Goal: Task Accomplishment & Management: Manage account settings

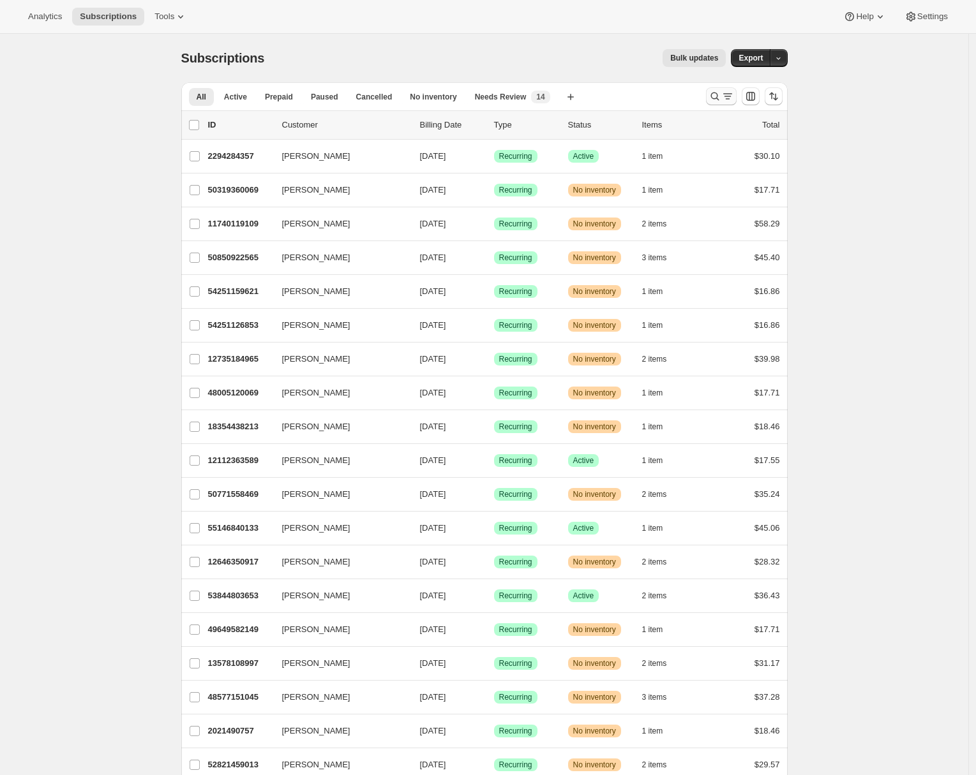
click at [719, 100] on icon "Search and filter results" at bounding box center [714, 96] width 13 height 13
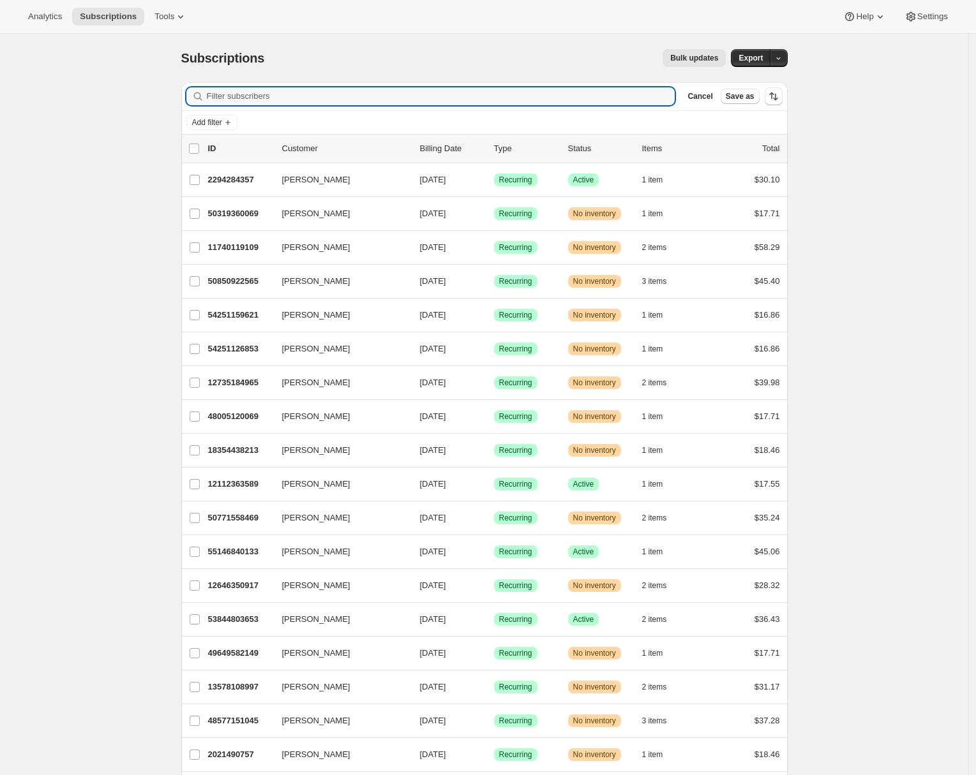
paste input "52378370117"
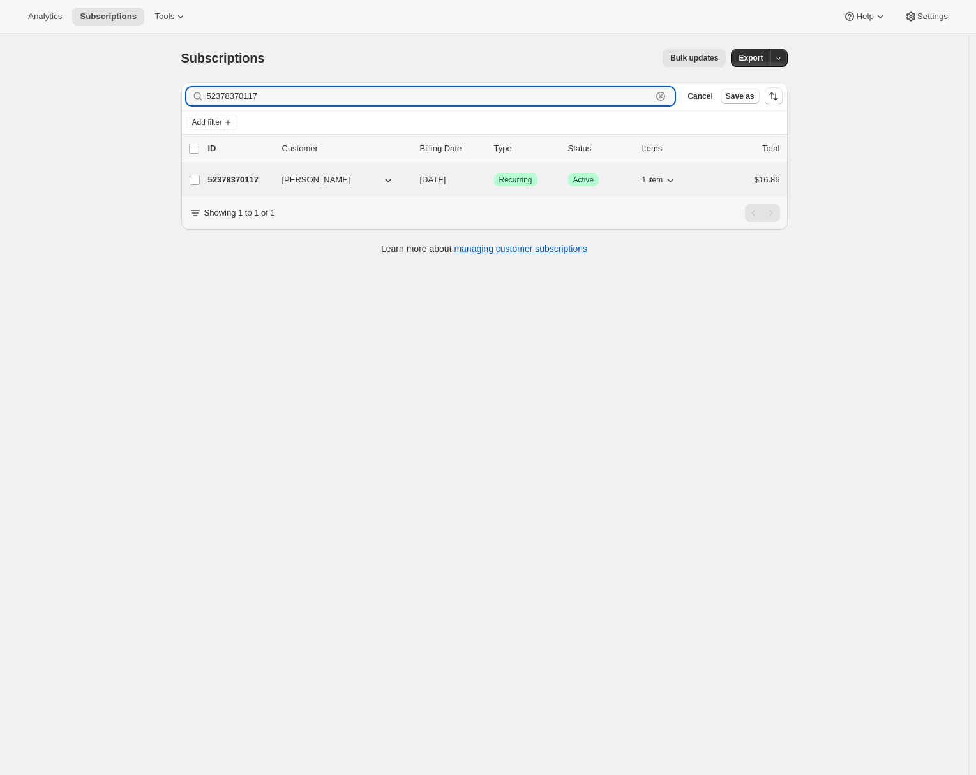
type input "52378370117"
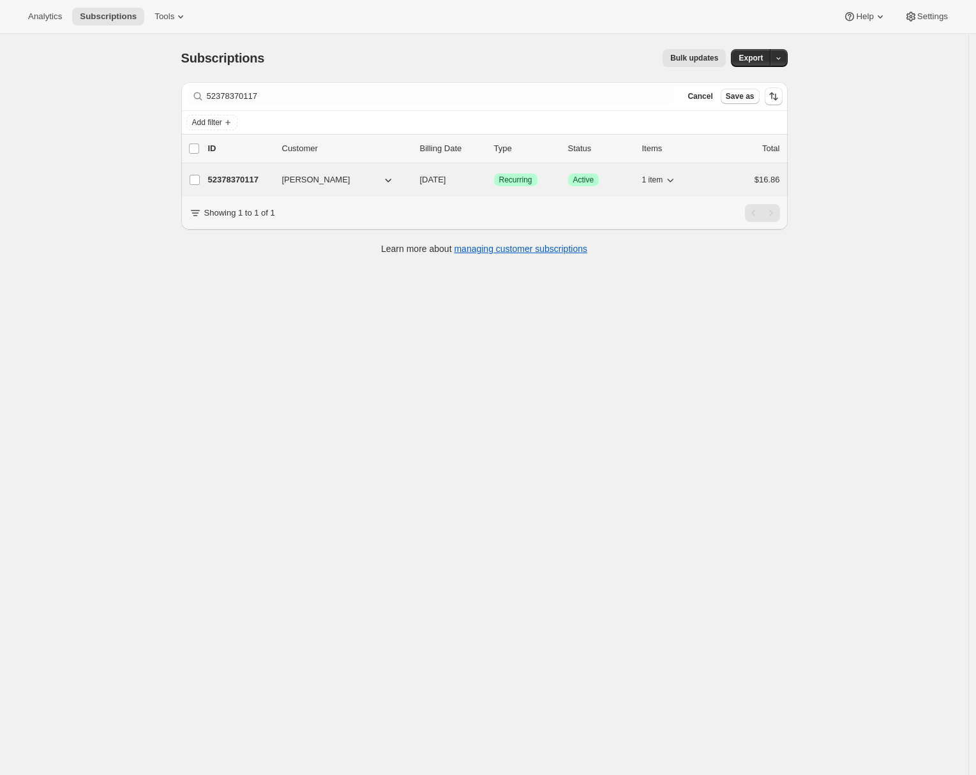
click at [241, 186] on p "52378370117" at bounding box center [240, 180] width 64 height 13
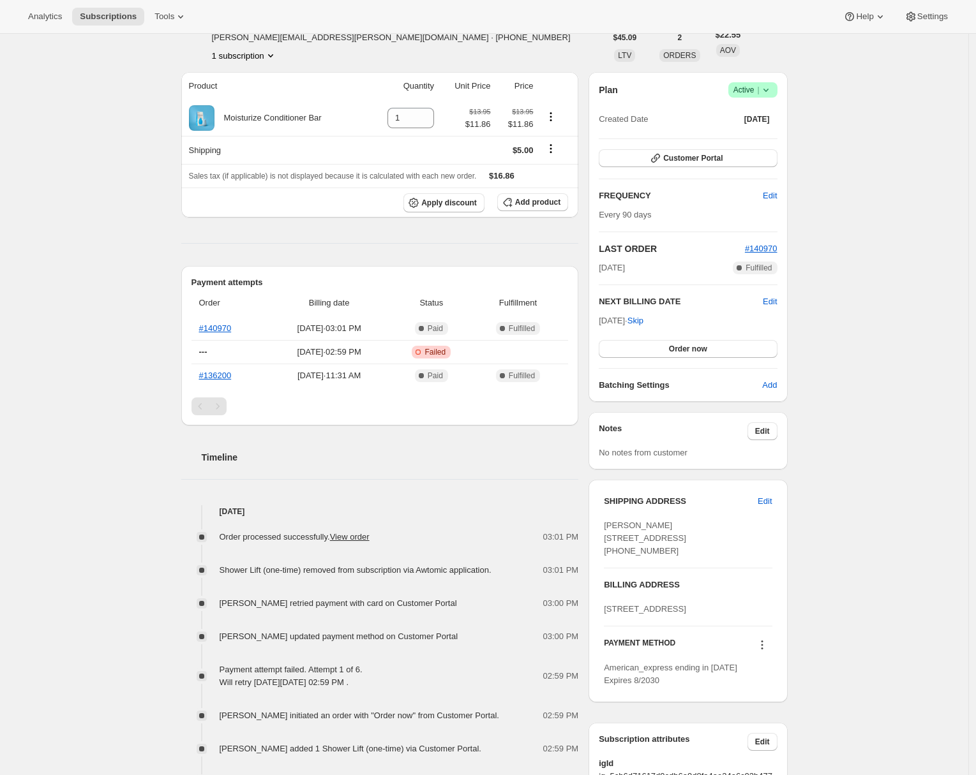
scroll to position [87, 0]
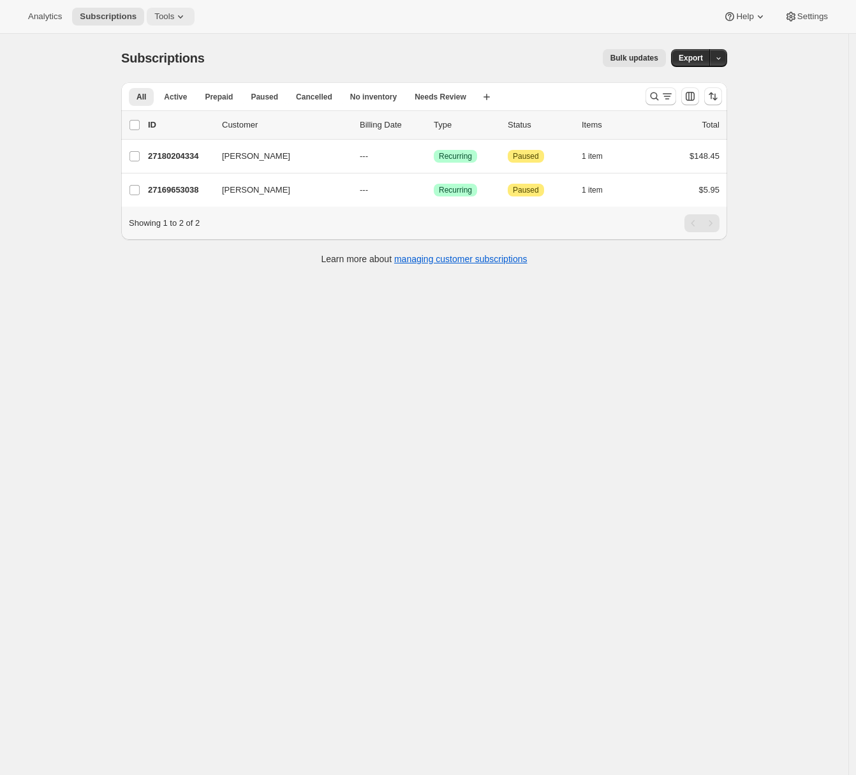
click at [174, 15] on span "Tools" at bounding box center [164, 16] width 20 height 10
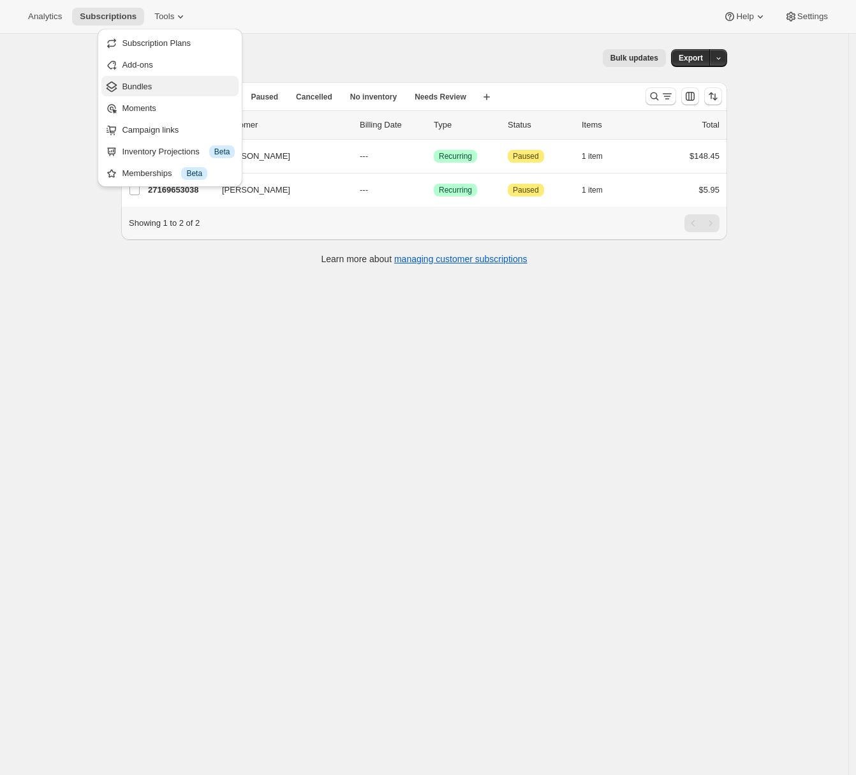
click at [144, 86] on span "Bundles" at bounding box center [137, 87] width 30 height 10
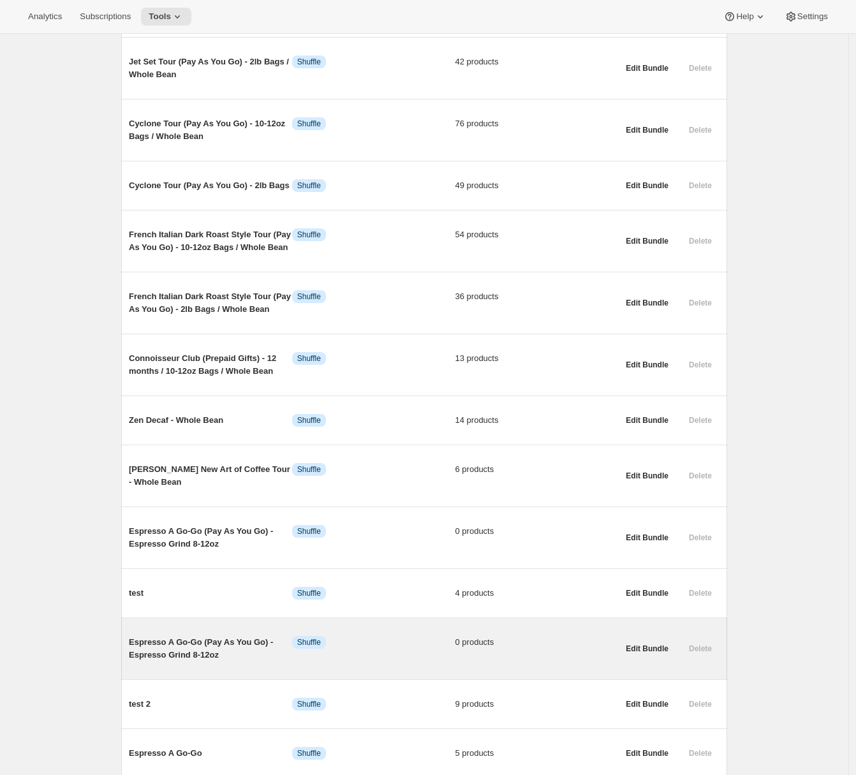
scroll to position [434, 0]
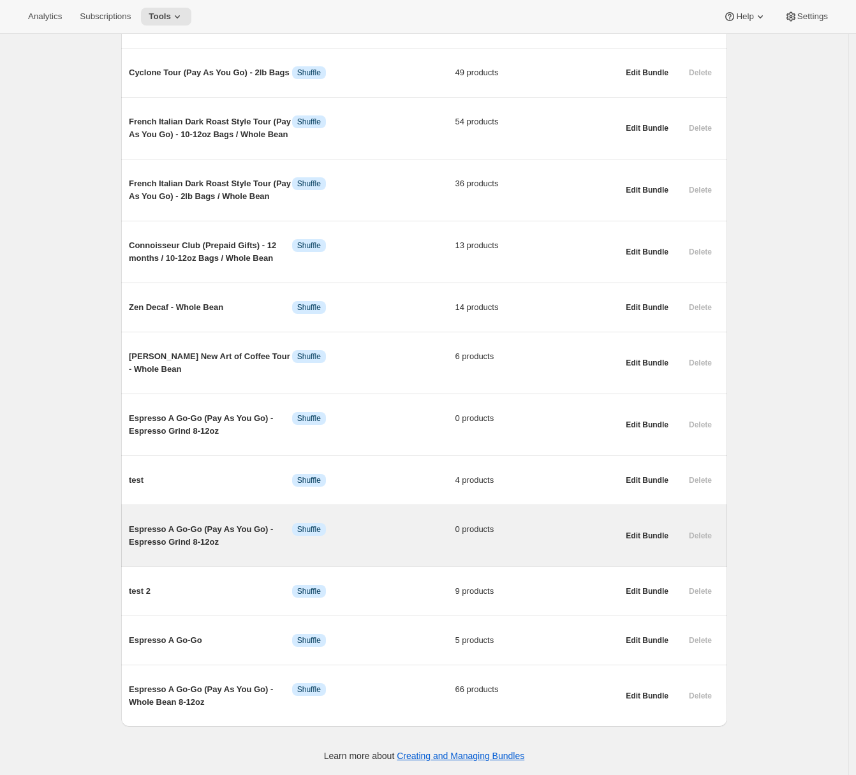
click at [170, 548] on div "Espresso A Go-Go (Pay As You Go) - Espresso Grind 8-12oz Info Shuffle 0 products" at bounding box center [373, 536] width 489 height 46
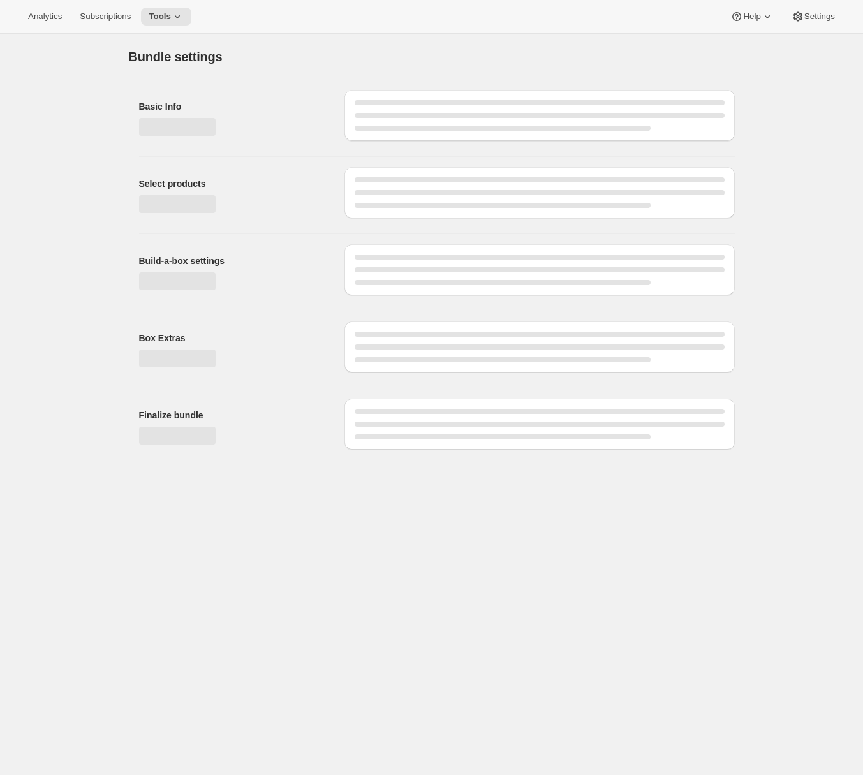
type input "Espresso A Go-Go (Pay As You Go) - Espresso Grind 8-12oz"
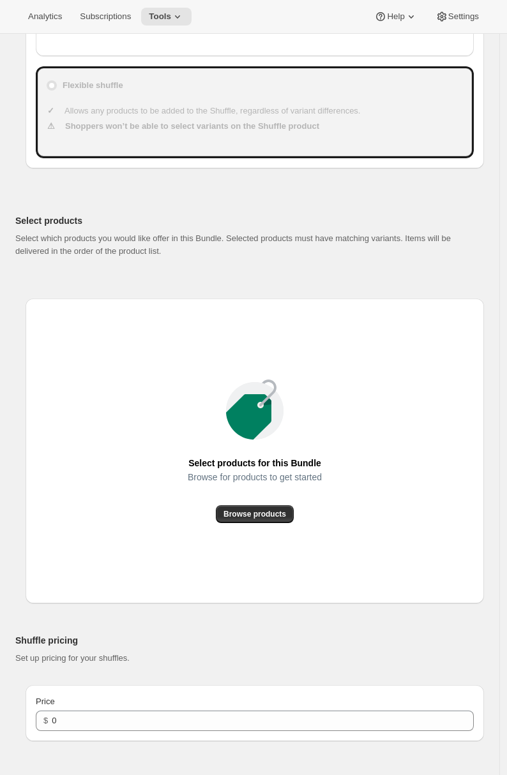
scroll to position [578, 0]
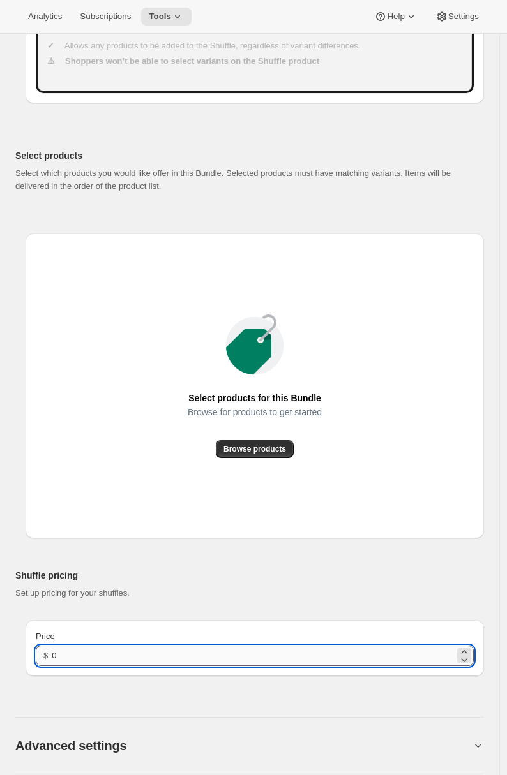
click at [209, 646] on input "0" at bounding box center [253, 656] width 403 height 20
drag, startPoint x: 215, startPoint y: 447, endPoint x: 227, endPoint y: 447, distance: 11.5
click at [227, 646] on input "0" at bounding box center [253, 656] width 403 height 20
type input "49.99"
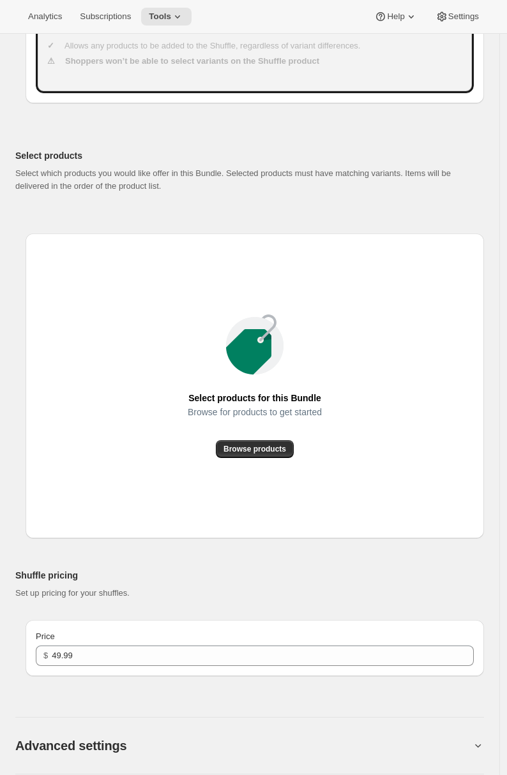
click at [66, 702] on div "Advanced settings" at bounding box center [249, 738] width 468 height 73
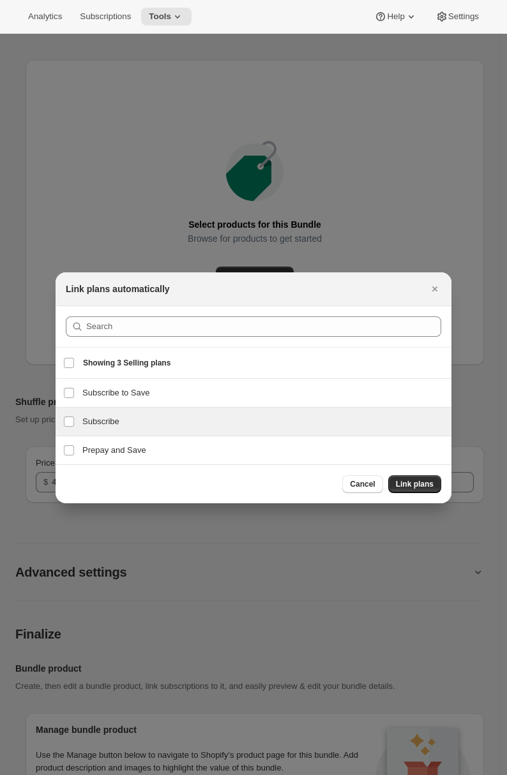
click at [108, 418] on h3 "Subscribe" at bounding box center [262, 421] width 361 height 13
checkbox input "true"
click at [402, 483] on span "Link plans" at bounding box center [415, 484] width 38 height 10
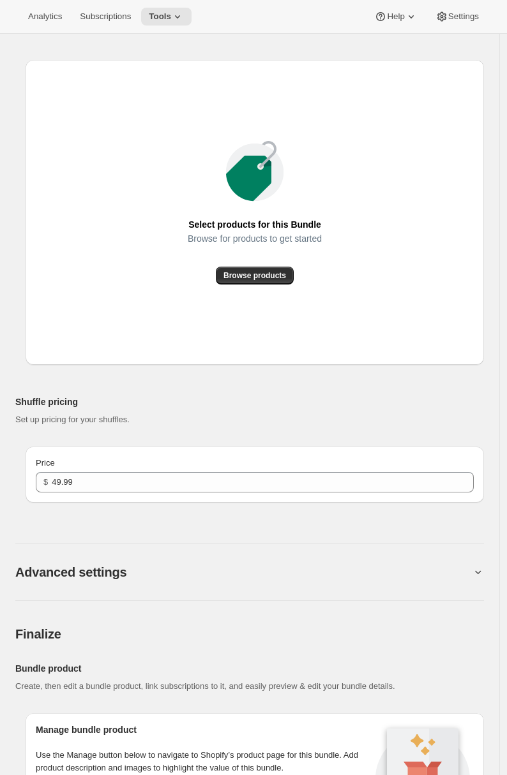
scroll to position [239, 0]
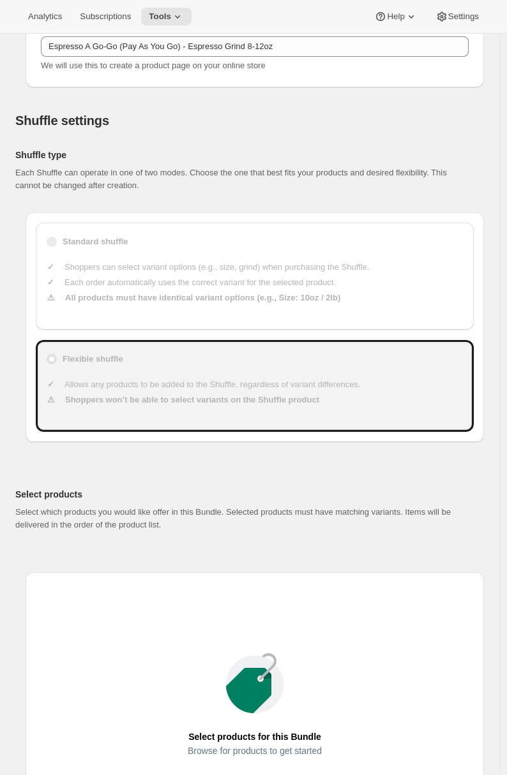
click at [286, 775] on span "Browse products" at bounding box center [254, 788] width 63 height 10
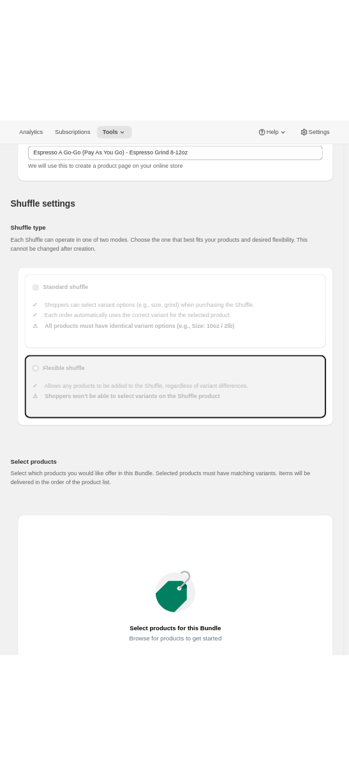
scroll to position [0, 0]
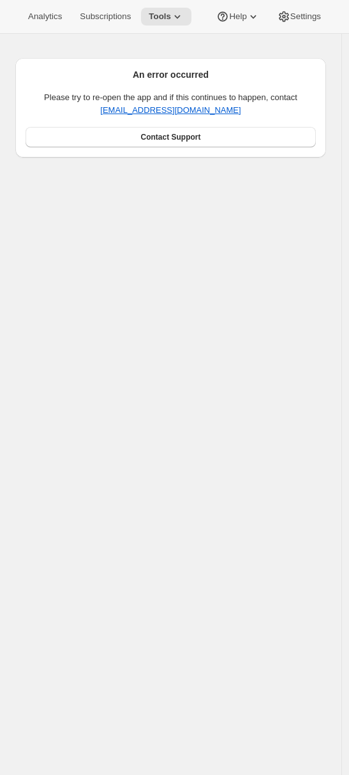
click at [176, 283] on div "An error occurred Please try to re-open the app and if this continues to happen…" at bounding box center [170, 421] width 341 height 775
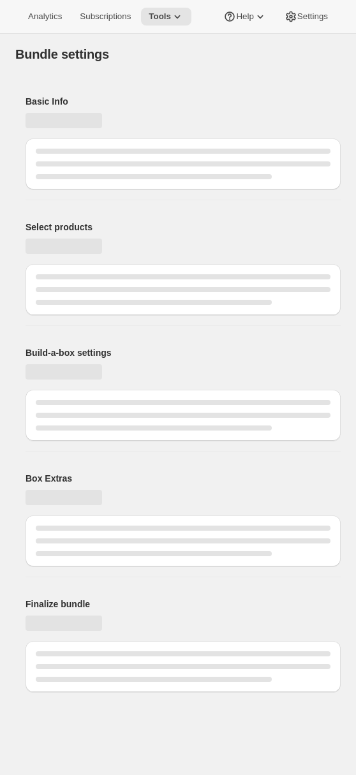
type input "Espresso A Go-Go (Pay As You Go) - Espresso Grind 8-12oz"
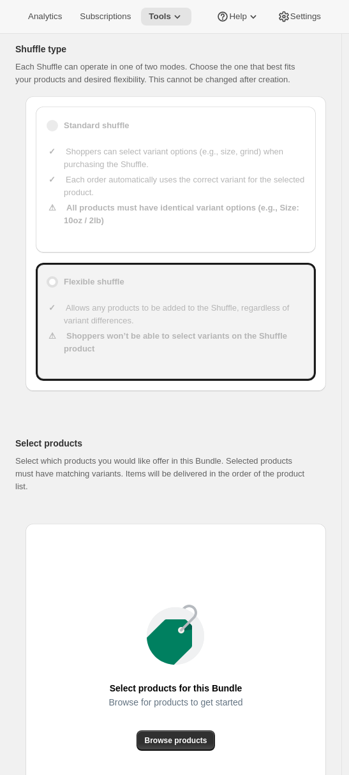
scroll to position [752, 0]
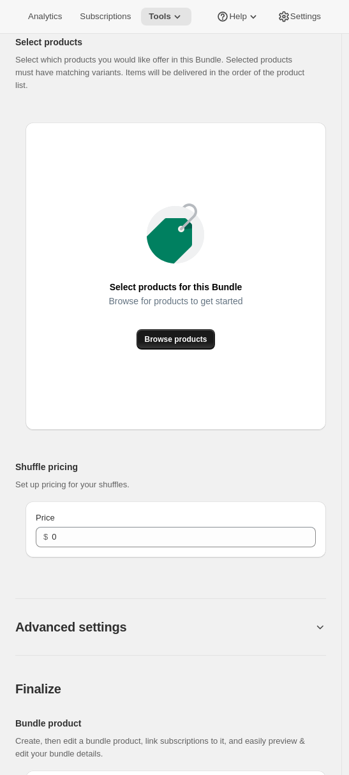
click at [163, 345] on span "Browse products" at bounding box center [175, 339] width 63 height 10
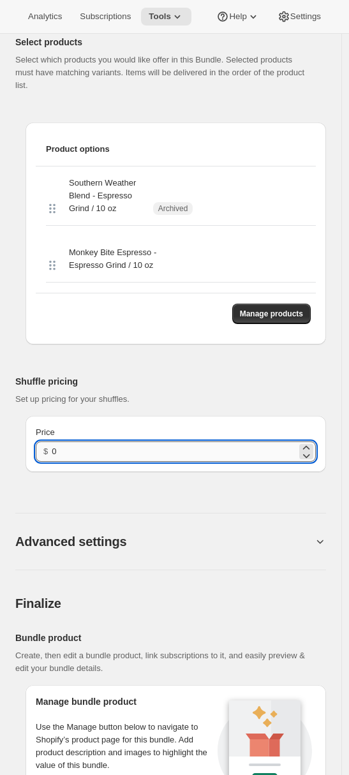
click at [52, 458] on input "0" at bounding box center [174, 452] width 245 height 20
type input "49"
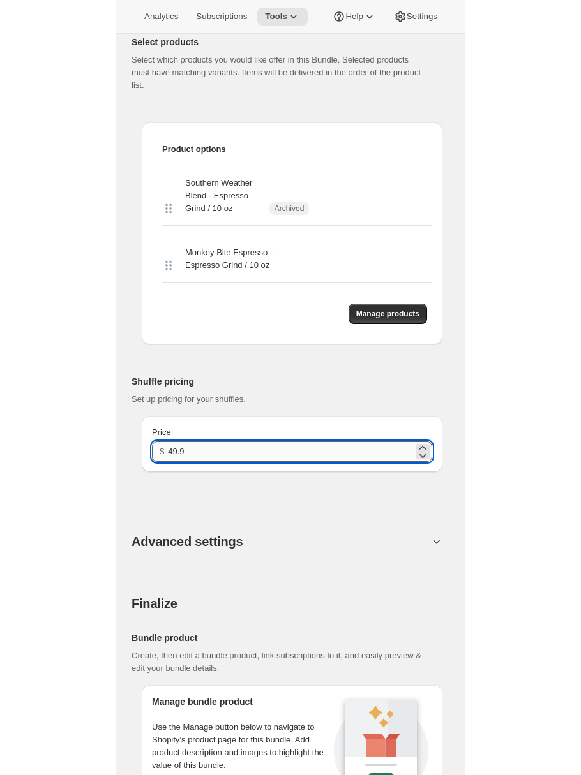
scroll to position [0, 0]
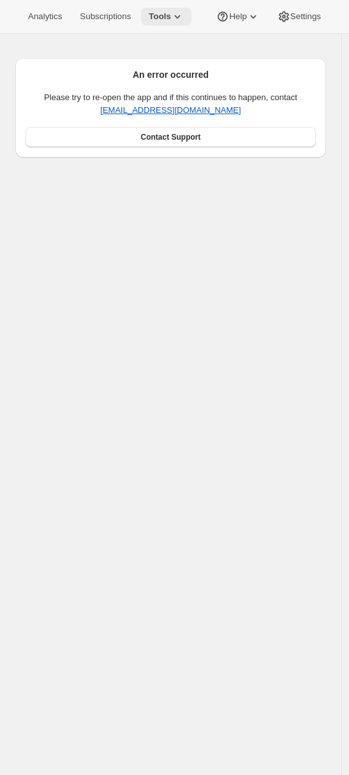
click at [176, 17] on icon at bounding box center [177, 16] width 13 height 13
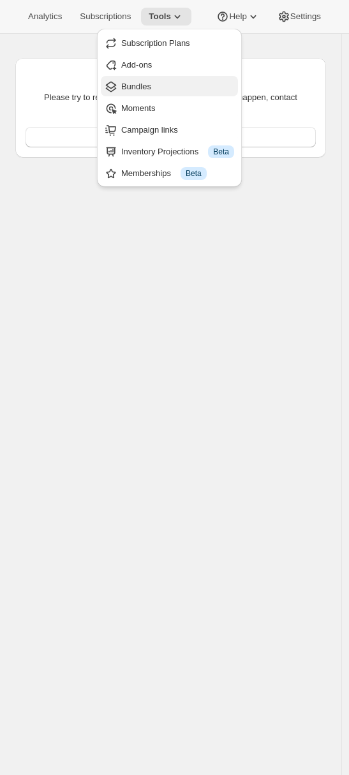
click at [158, 87] on span "Bundles" at bounding box center [177, 86] width 113 height 13
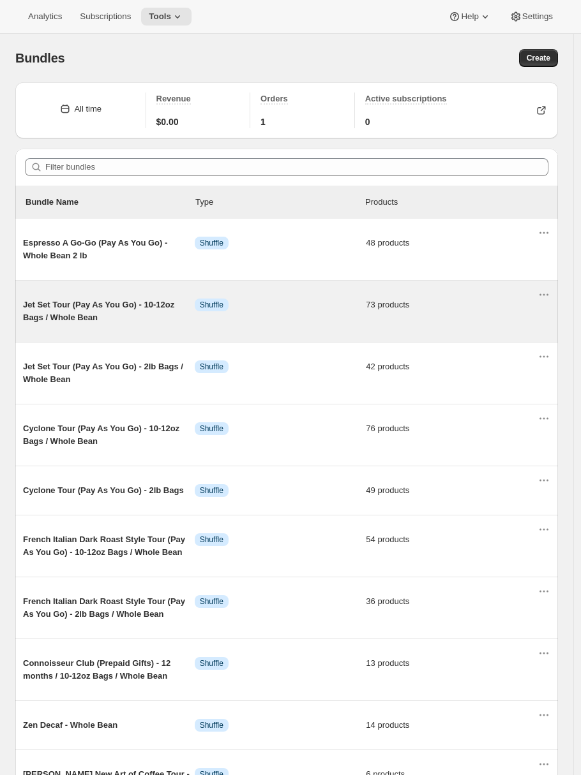
click at [115, 322] on span "Jet Set Tour (Pay As You Go) - 10-12oz Bags / Whole Bean" at bounding box center [109, 312] width 172 height 26
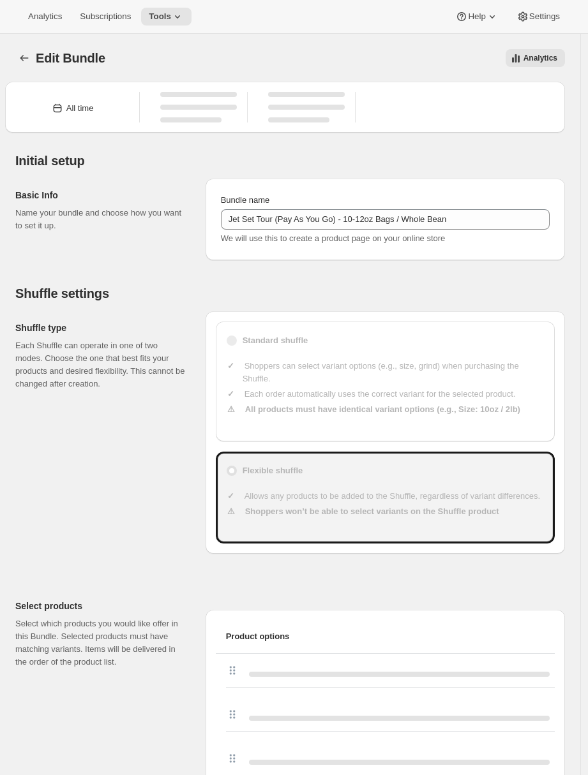
type input "Jet Set Tour (Pay As You Go) - 10-12oz Bags / Whole Bean"
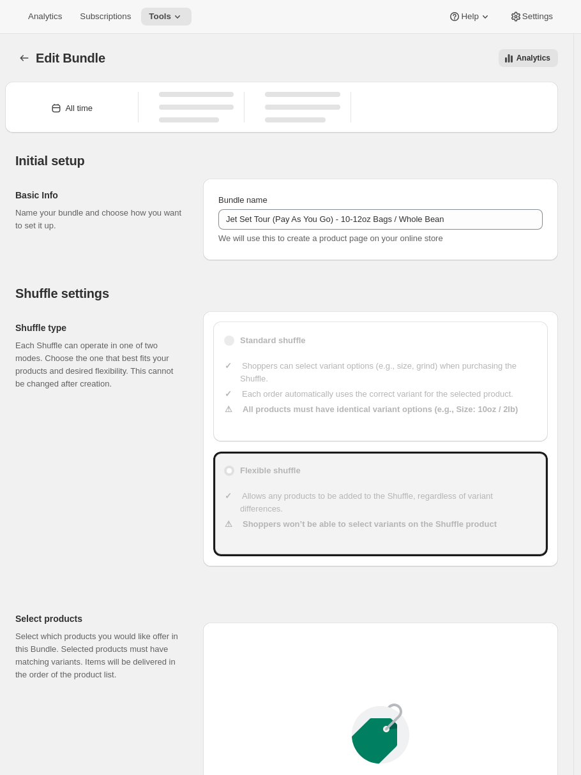
type input "20"
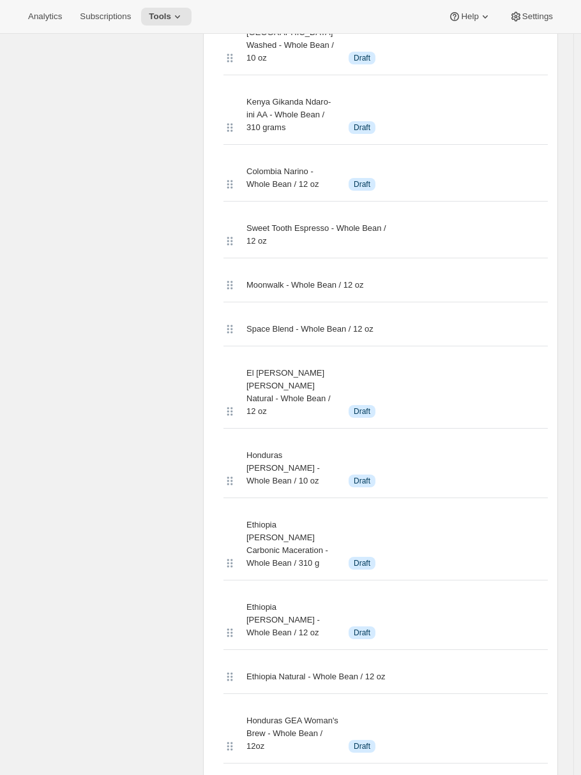
scroll to position [4384, 0]
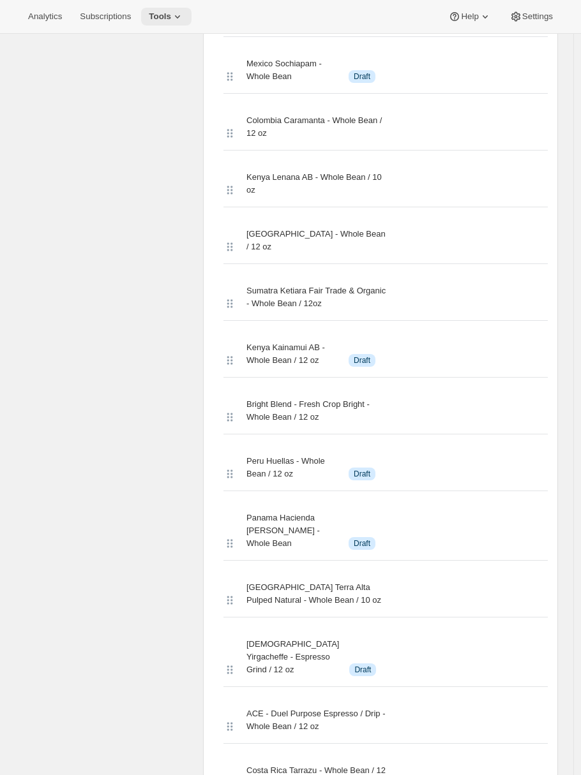
click at [171, 19] on span "Tools" at bounding box center [160, 16] width 22 height 10
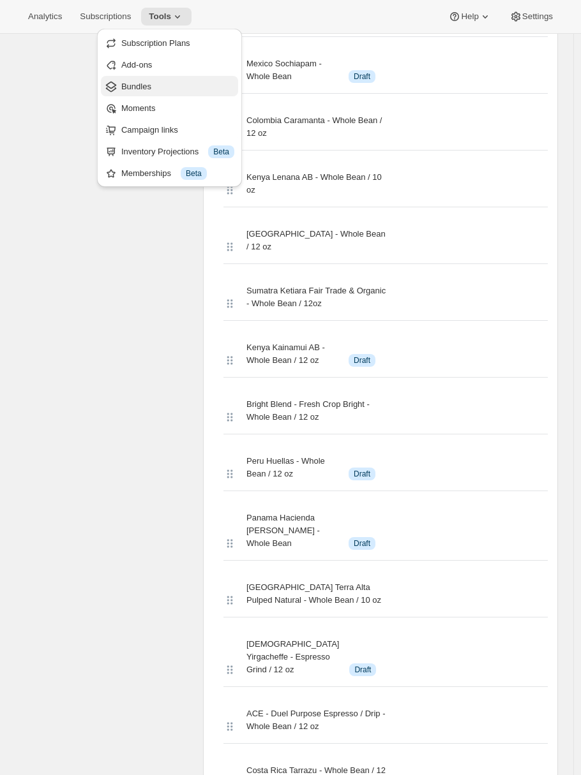
click at [161, 88] on span "Bundles" at bounding box center [177, 86] width 113 height 13
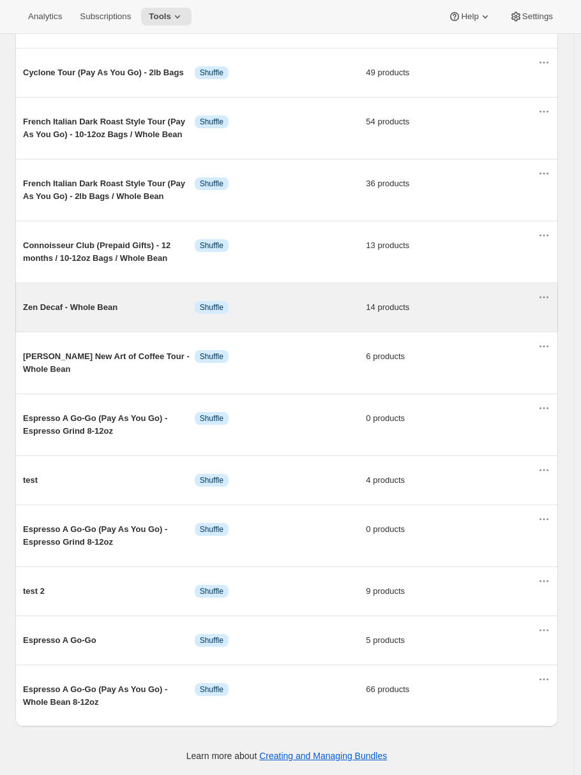
scroll to position [421, 0]
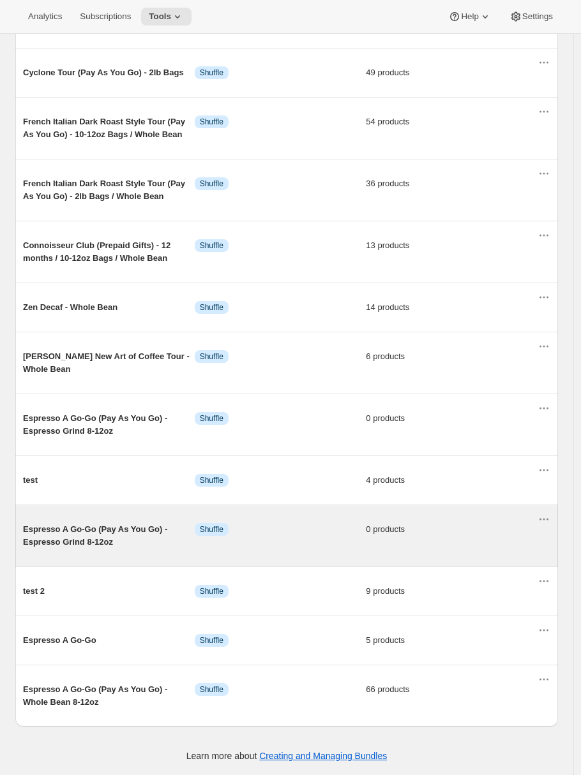
click at [123, 520] on div "Espresso A Go-Go (Pay As You Go) - Espresso Grind 8-12oz Info Shuffle 0 products" at bounding box center [280, 536] width 514 height 46
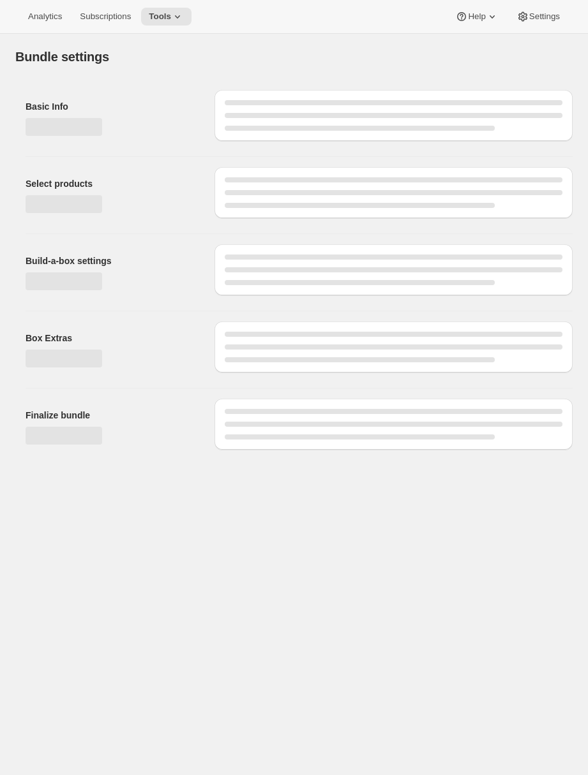
type input "Espresso A Go-Go (Pay As You Go) - Espresso Grind 8-12oz"
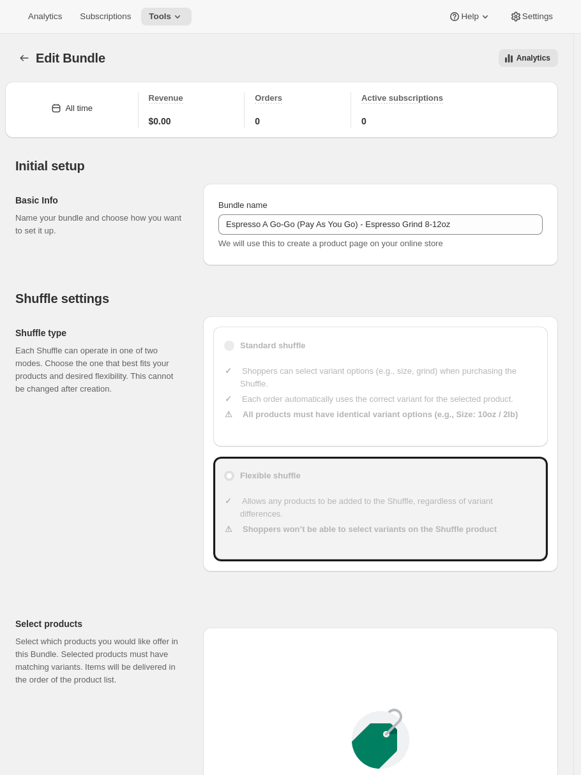
scroll to position [534, 0]
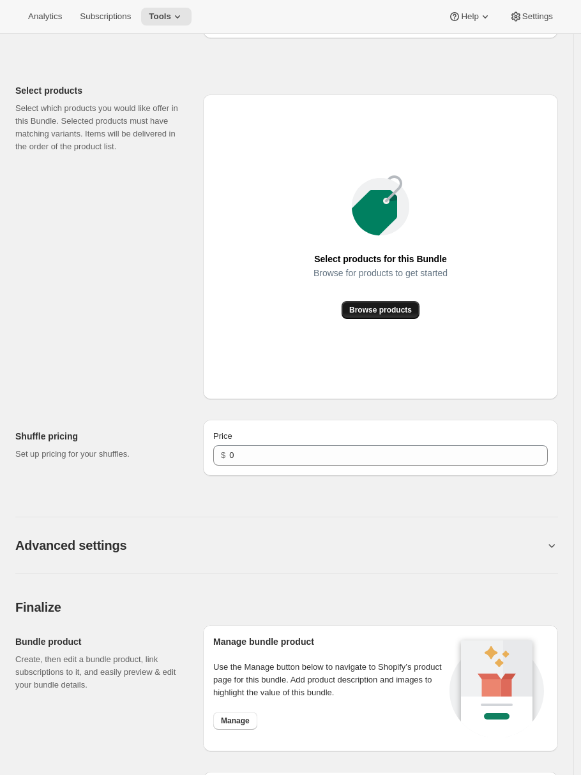
click at [355, 313] on span "Browse products" at bounding box center [380, 310] width 63 height 10
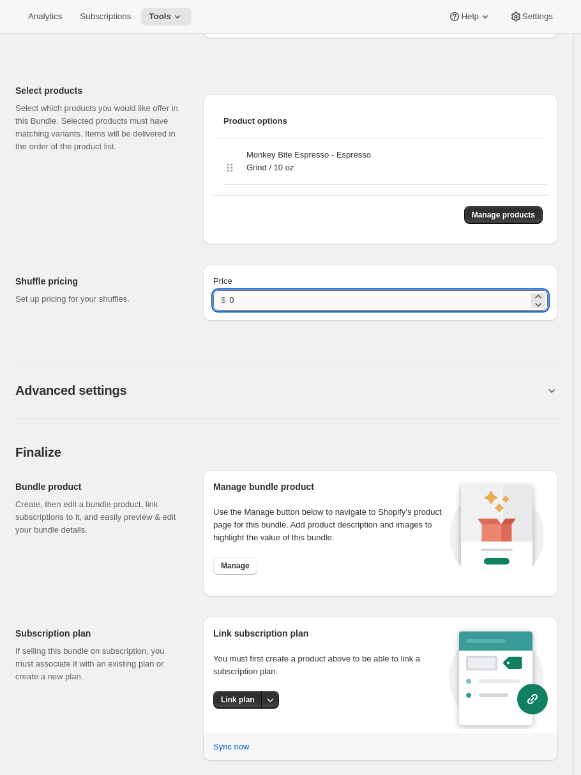
click at [245, 301] on input "0" at bounding box center [378, 300] width 299 height 20
type input "20"
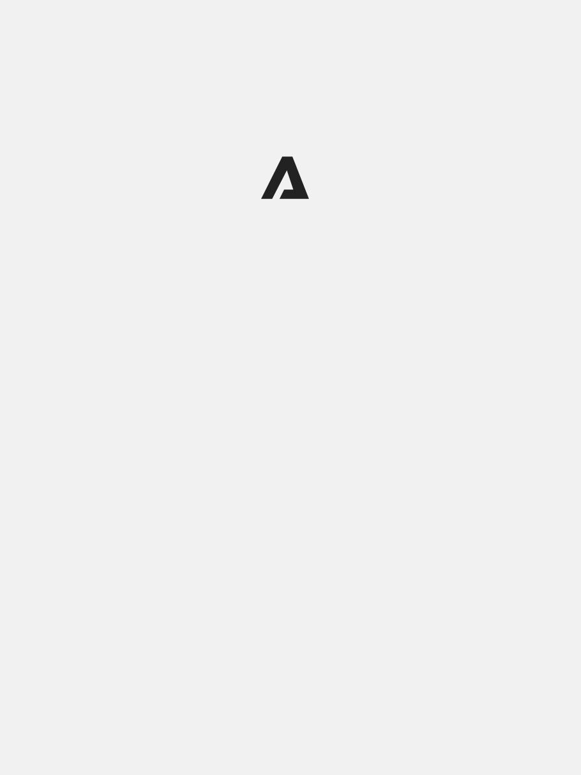
scroll to position [0, 0]
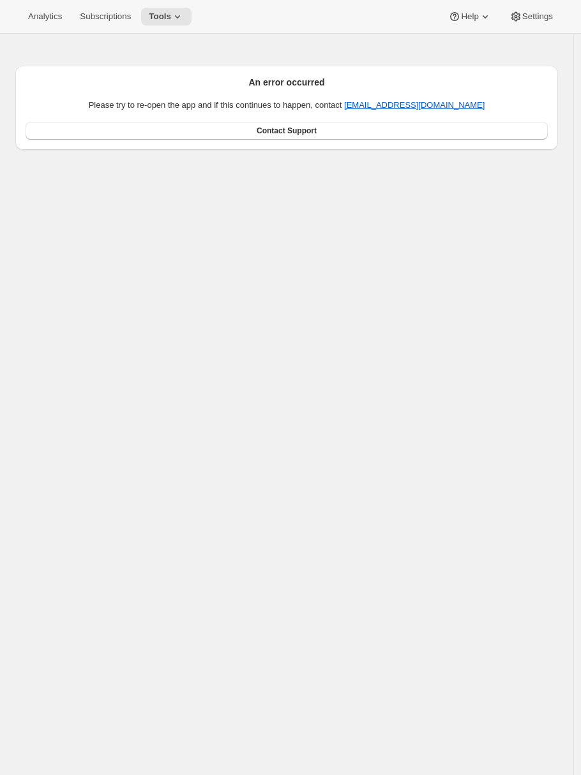
click at [355, 245] on div "An error occurred Please try to re-open the app and if this continues to happen…" at bounding box center [286, 421] width 573 height 775
click at [169, 12] on span "Tools" at bounding box center [160, 16] width 22 height 10
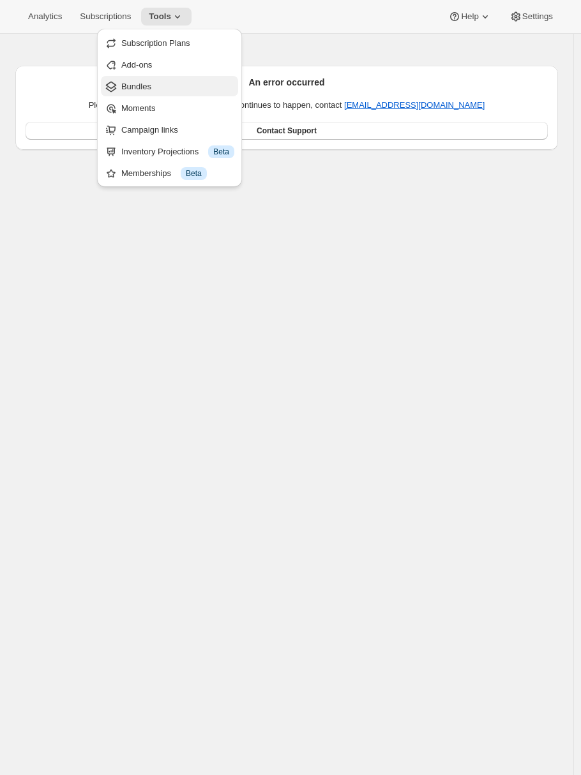
click at [149, 86] on span "Bundles" at bounding box center [136, 87] width 30 height 10
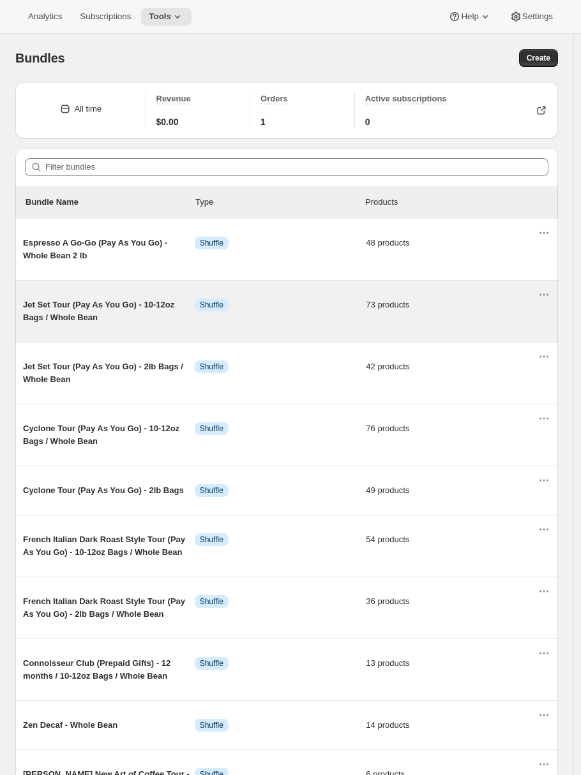
click at [108, 318] on span "Jet Set Tour (Pay As You Go) - 10-12oz Bags / Whole Bean" at bounding box center [109, 312] width 172 height 26
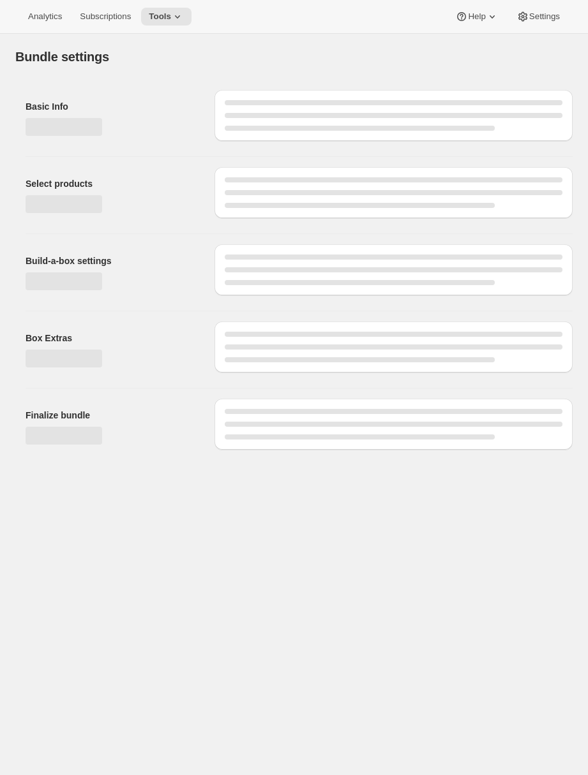
type input "Jet Set Tour (Pay As You Go) - 10-12oz Bags / Whole Bean"
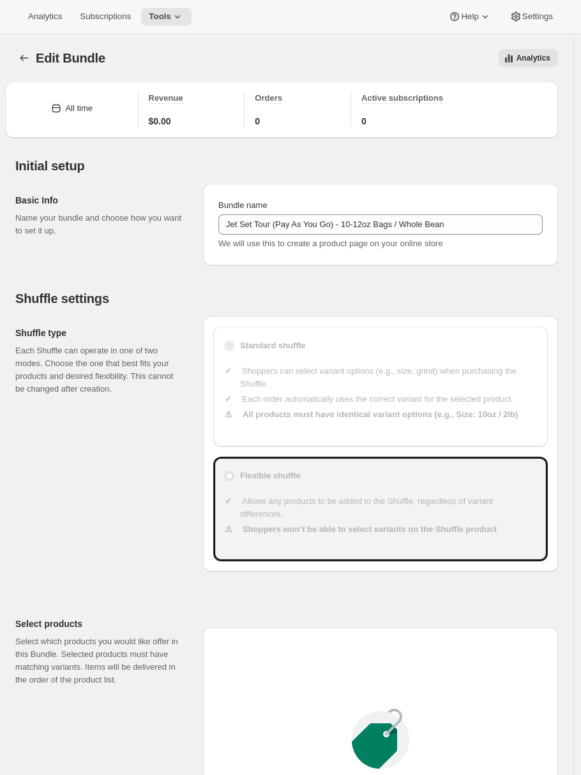
type input "20"
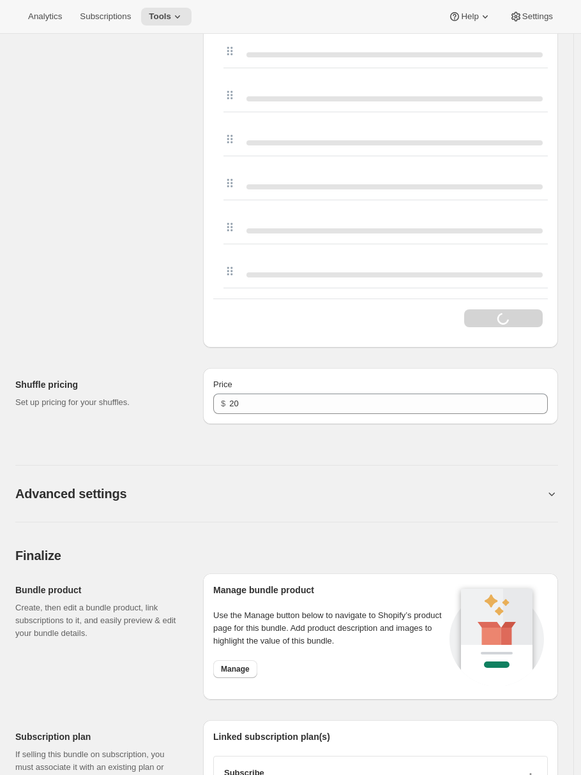
scroll to position [3743, 0]
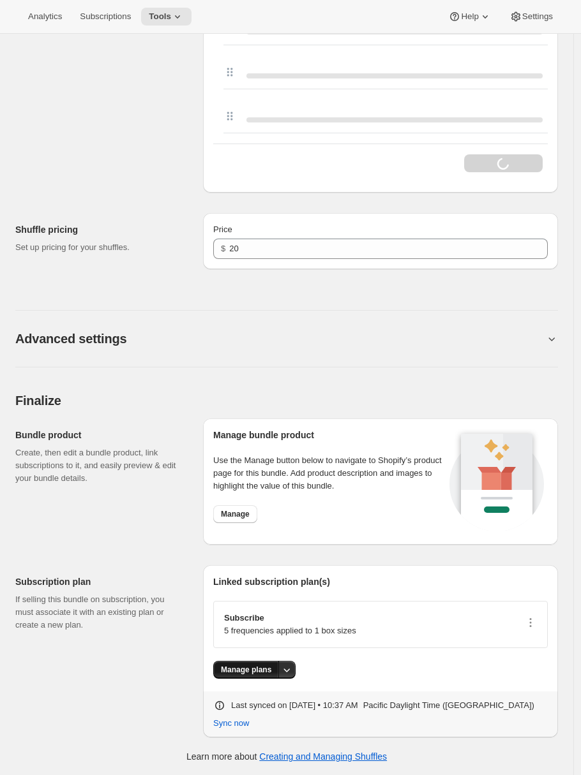
click at [264, 671] on span "Manage plans" at bounding box center [246, 670] width 50 height 10
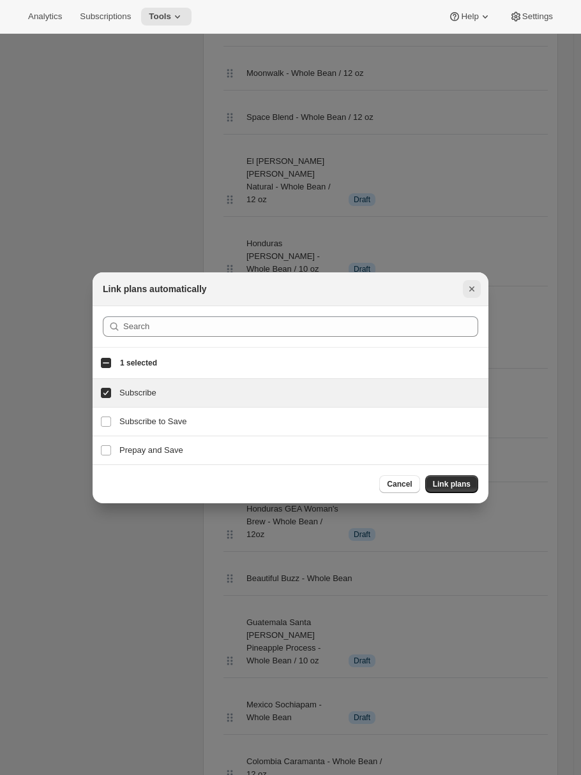
click at [355, 288] on icon "Close" at bounding box center [471, 289] width 13 height 13
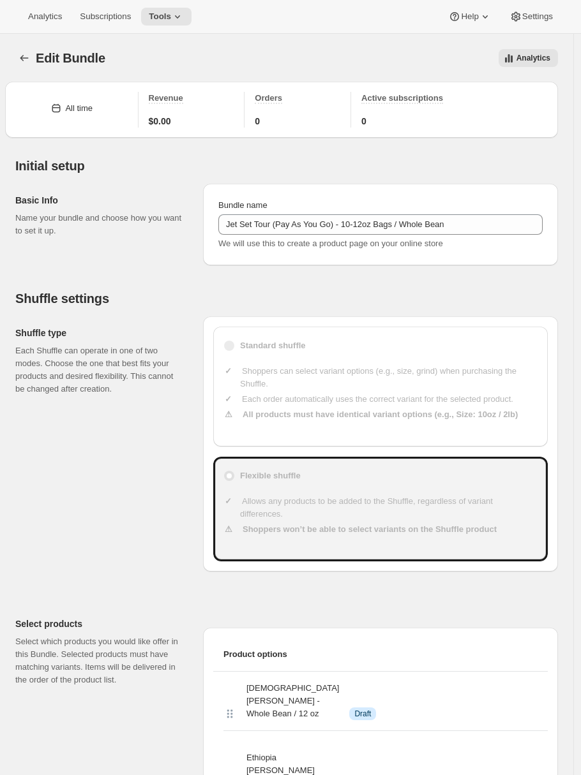
scroll to position [3743, 0]
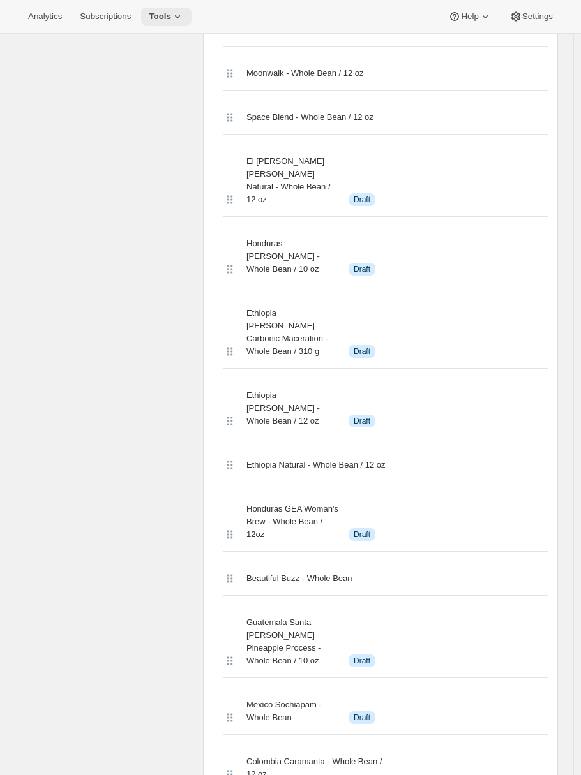
click at [171, 18] on span "Tools" at bounding box center [160, 16] width 22 height 10
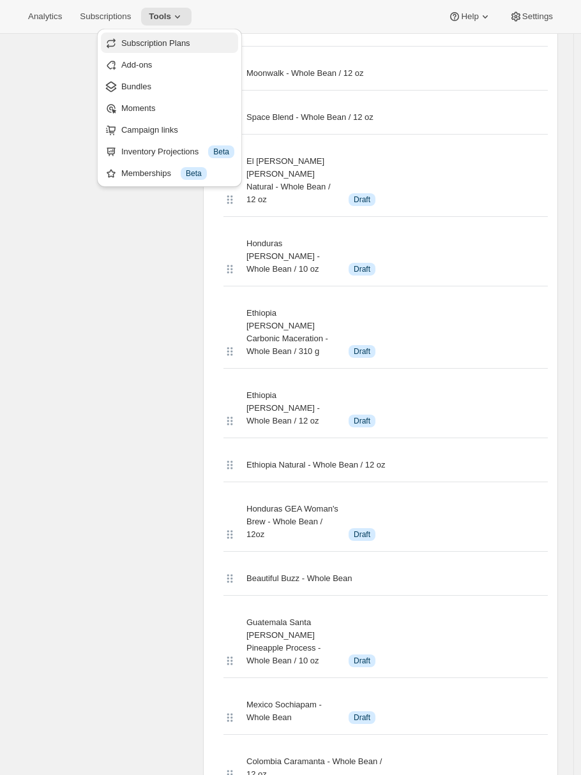
click at [154, 44] on span "Subscription Plans" at bounding box center [155, 43] width 69 height 10
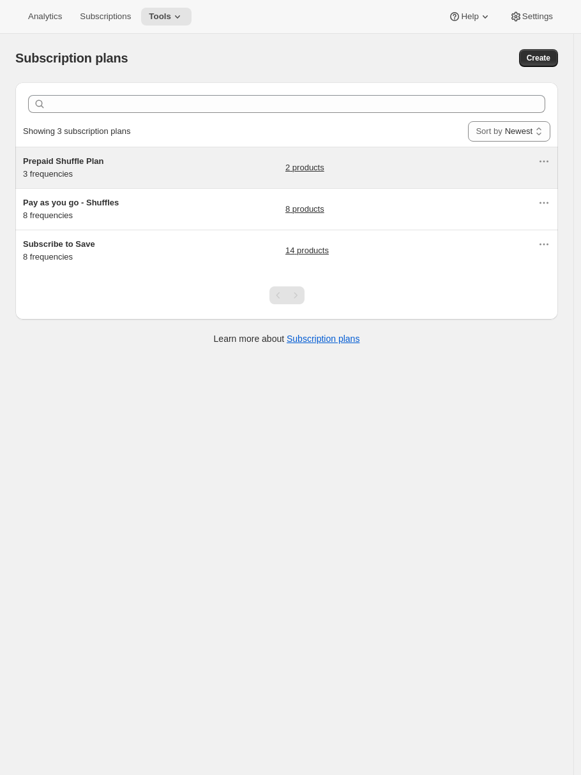
click at [142, 168] on div "Prepaid Shuffle Plan 3 frequencies" at bounding box center [103, 168] width 160 height 26
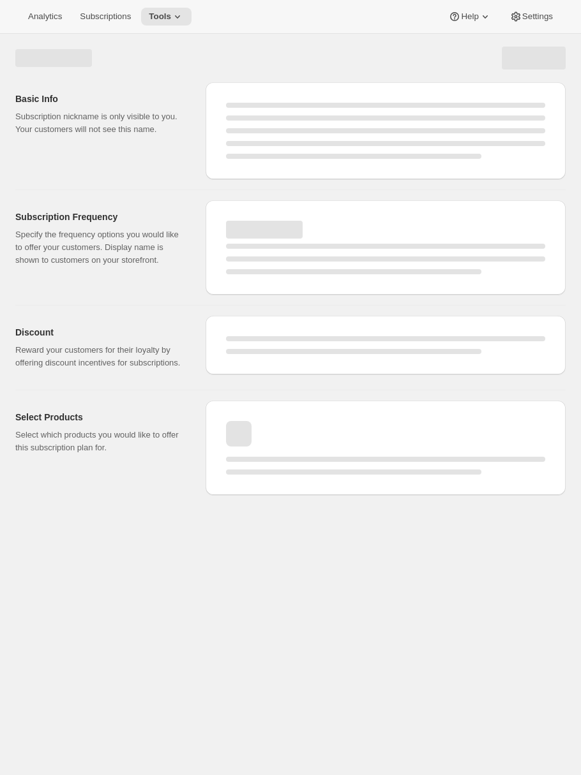
select select "WEEK"
select select "MONTH"
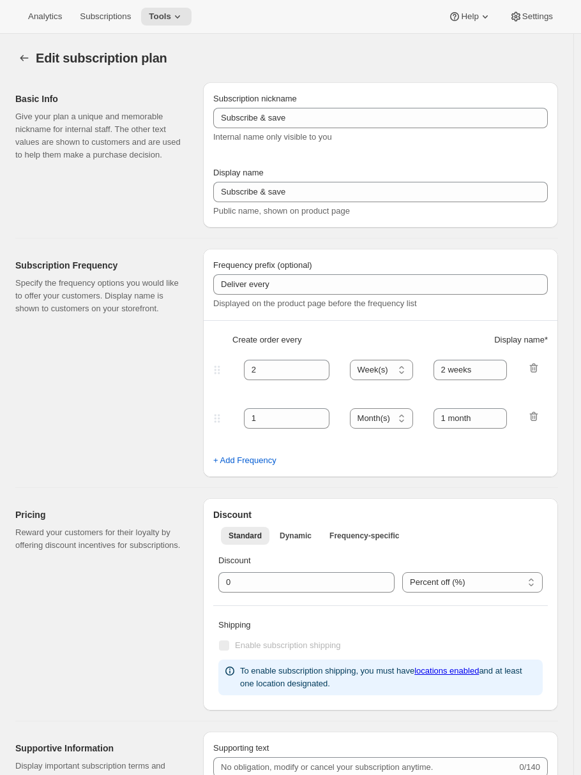
type input "Prepaid Shuffle Plan"
type input "Prepay and Save"
select select "MONTH"
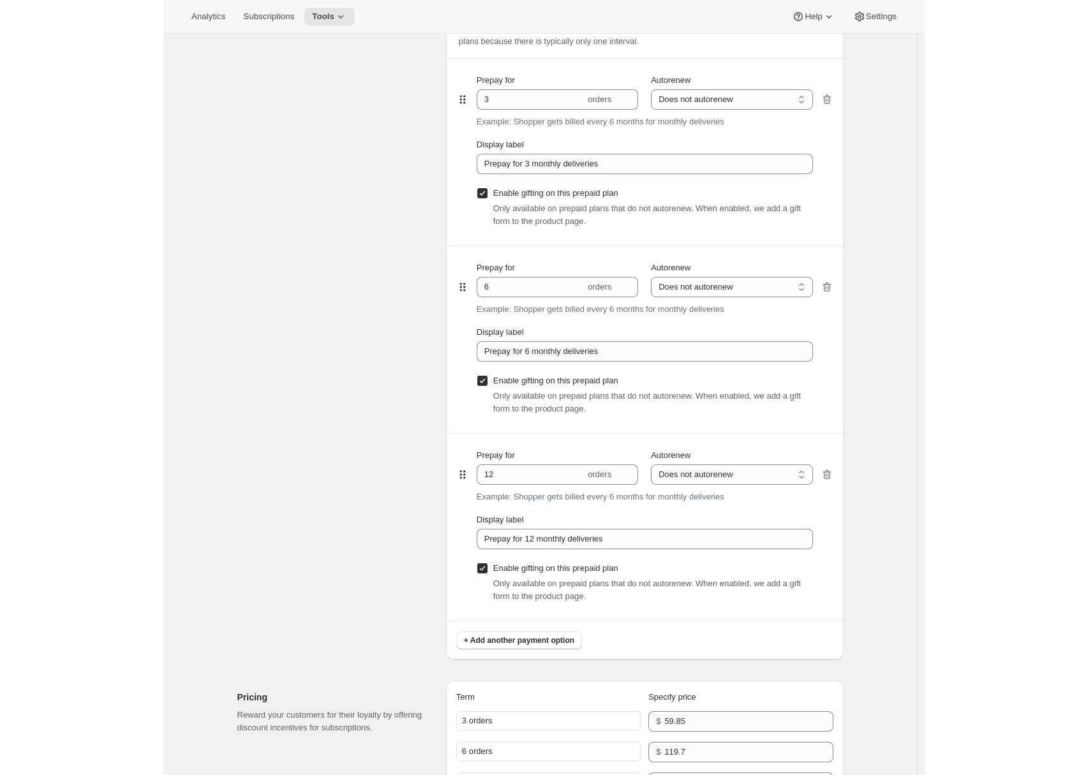
scroll to position [980, 0]
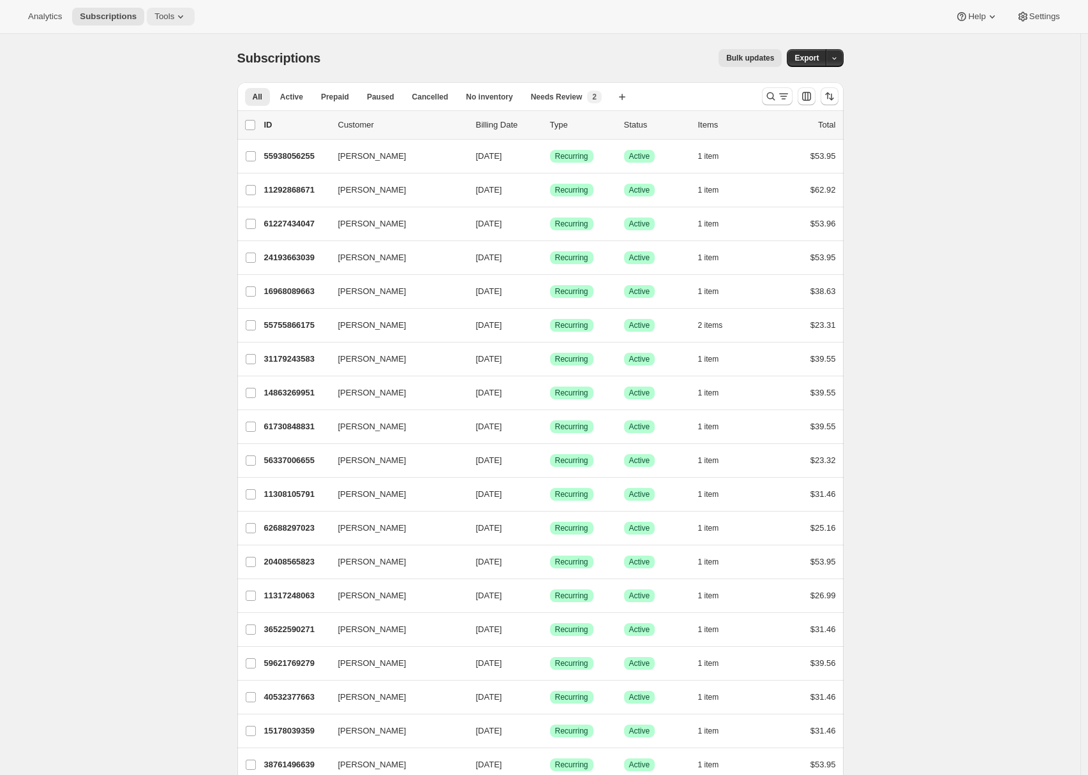
click at [183, 13] on icon at bounding box center [180, 16] width 13 height 13
click at [170, 83] on span "Bundles" at bounding box center [178, 86] width 113 height 13
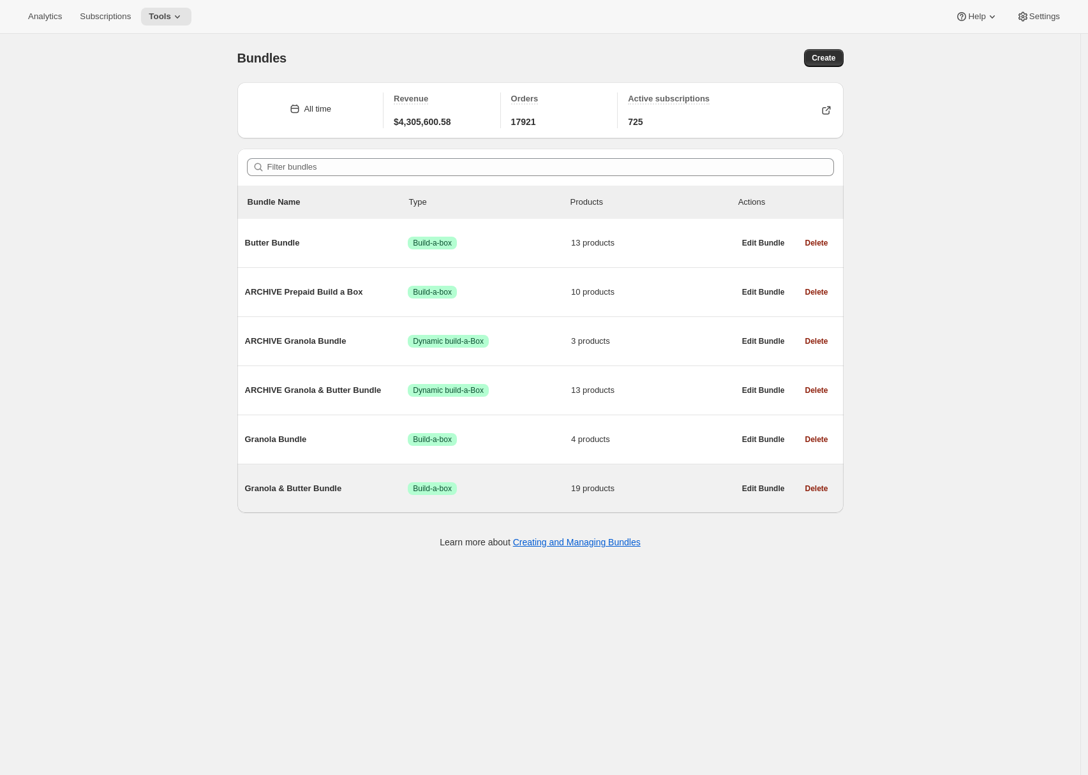
click at [298, 485] on span "Granola & Butter Bundle" at bounding box center [326, 488] width 163 height 13
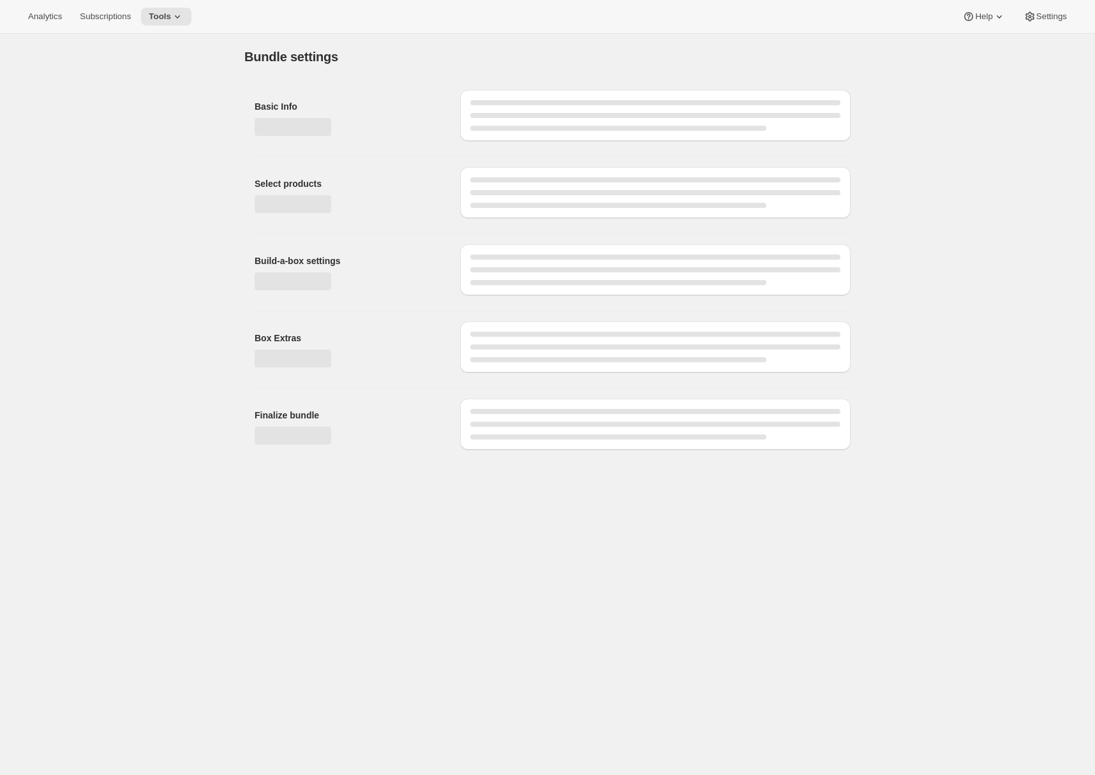
type input "Granola & Butter Bundle"
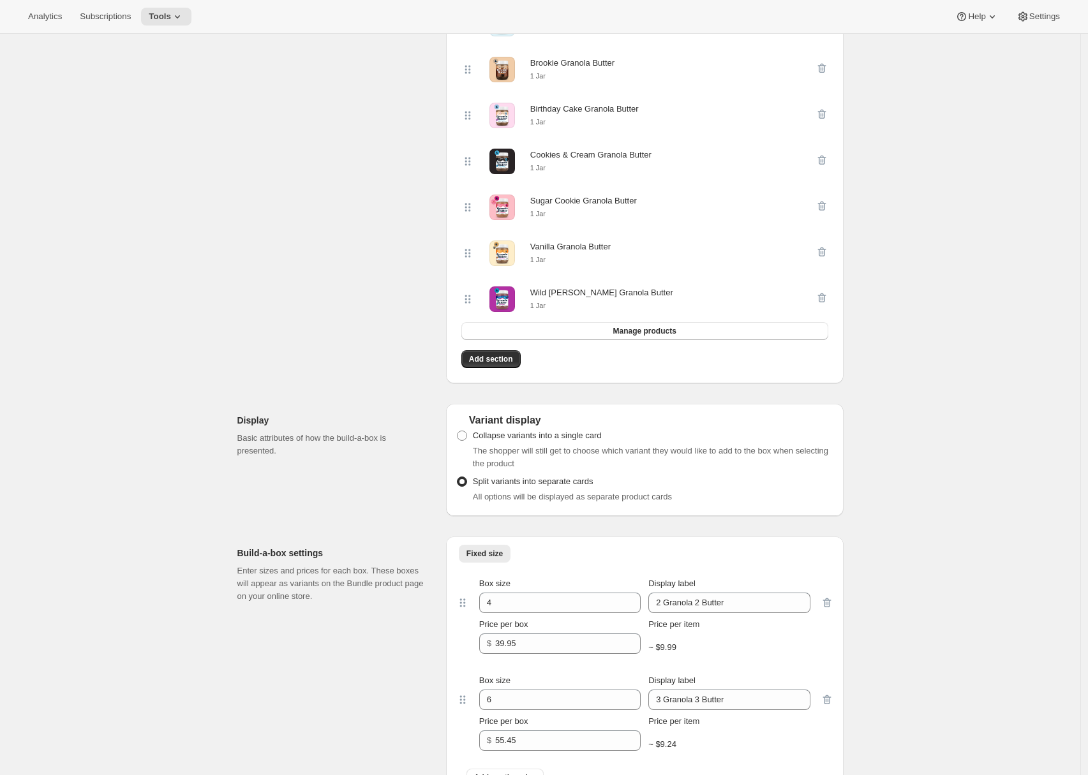
scroll to position [1308, 0]
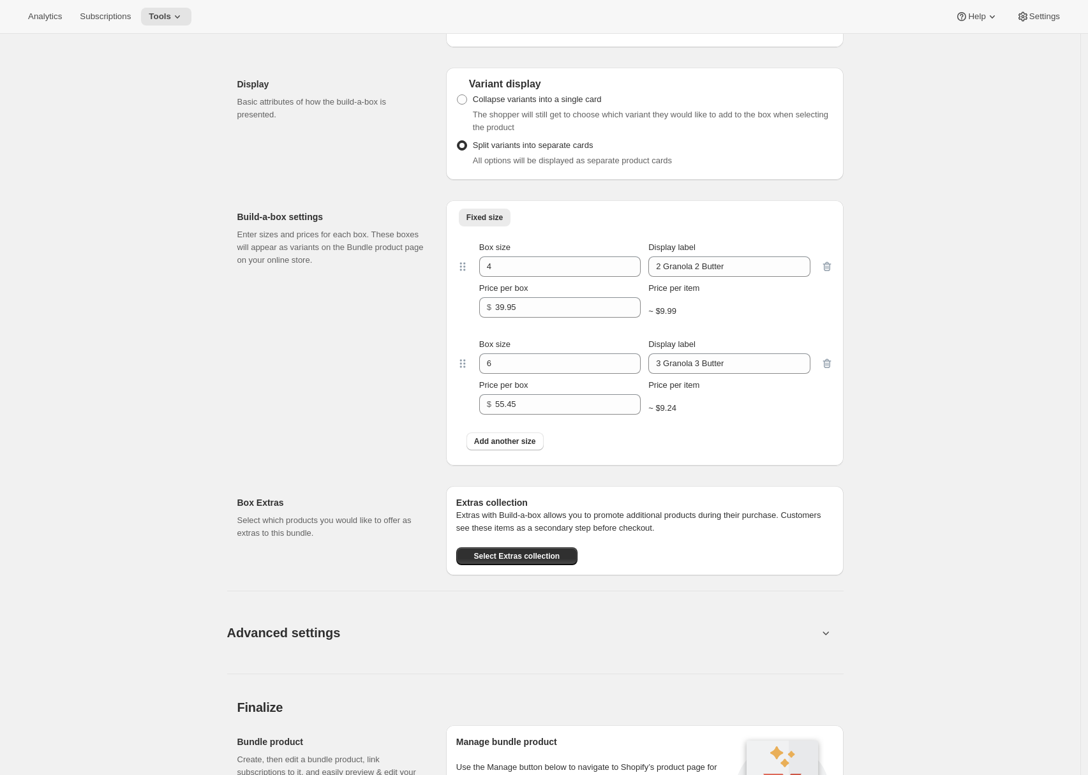
click at [350, 646] on button "Advanced settings" at bounding box center [523, 632] width 606 height 49
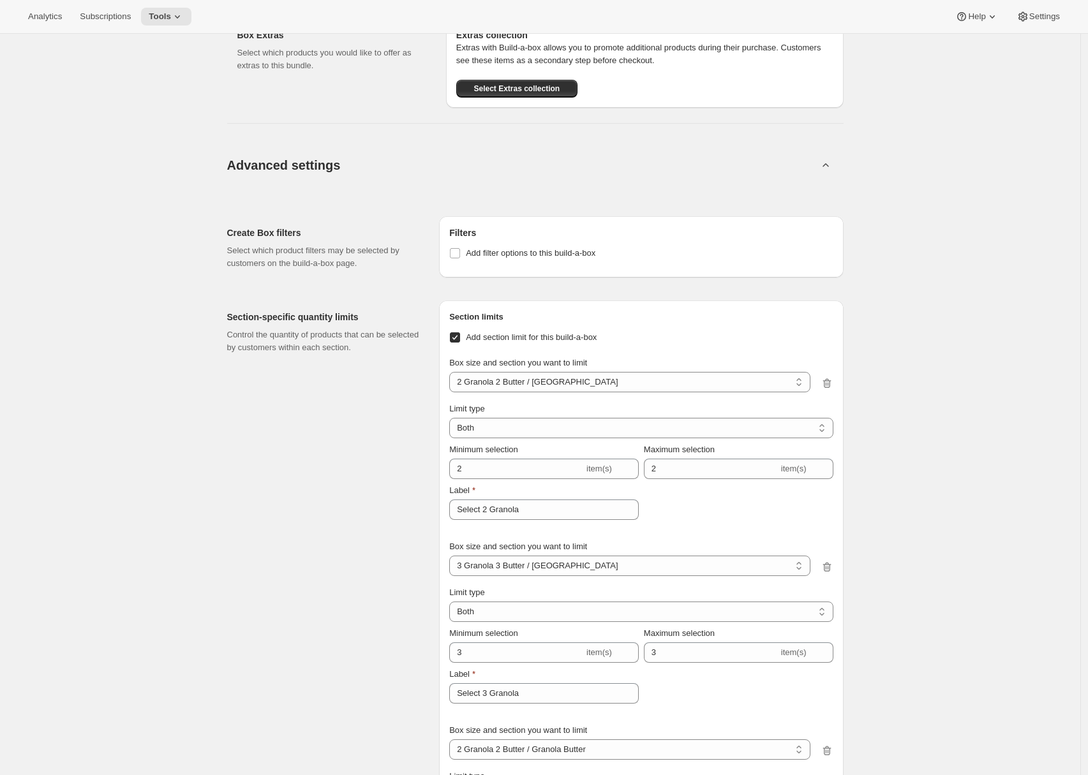
scroll to position [2085, 0]
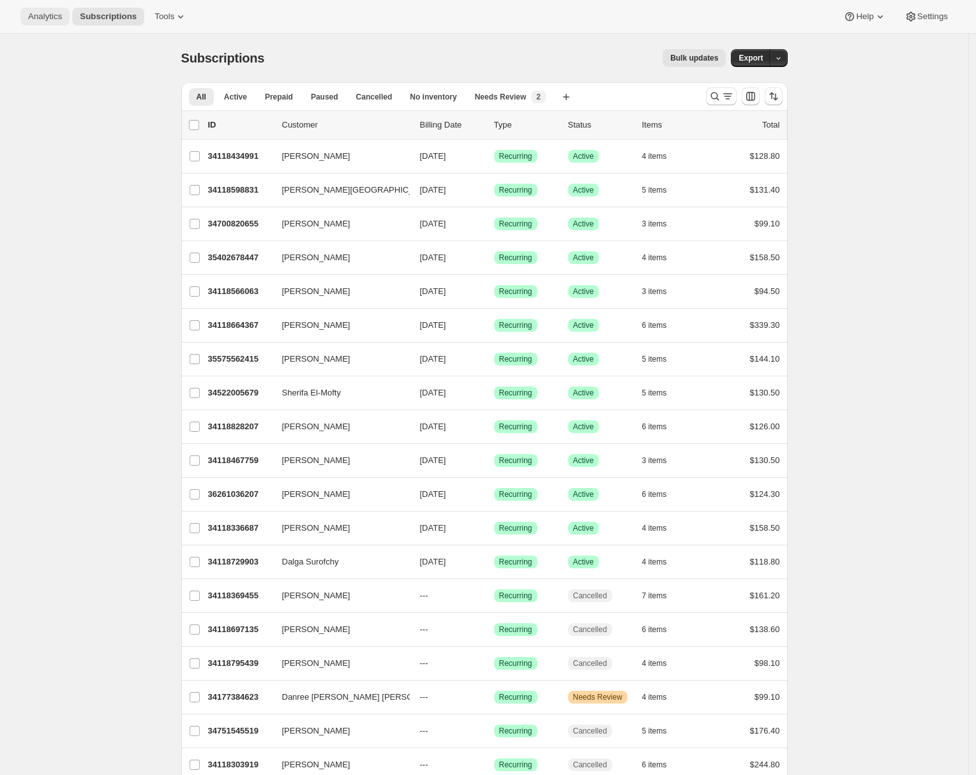
click at [37, 20] on span "Analytics" at bounding box center [45, 16] width 34 height 10
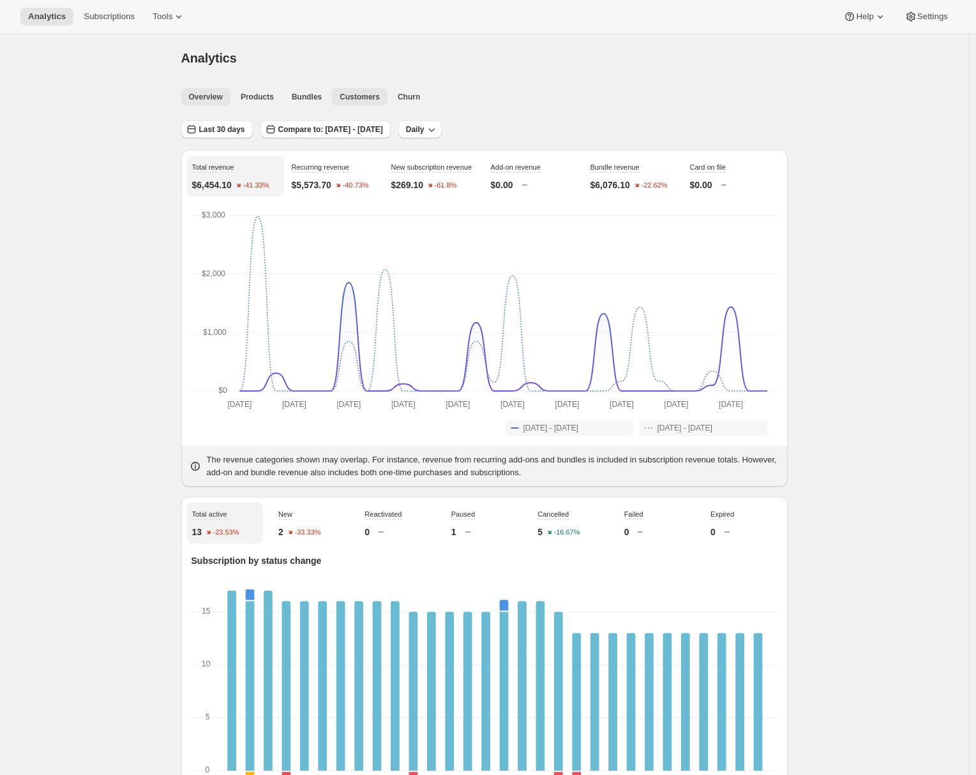
click at [362, 99] on span "Customers" at bounding box center [360, 97] width 40 height 10
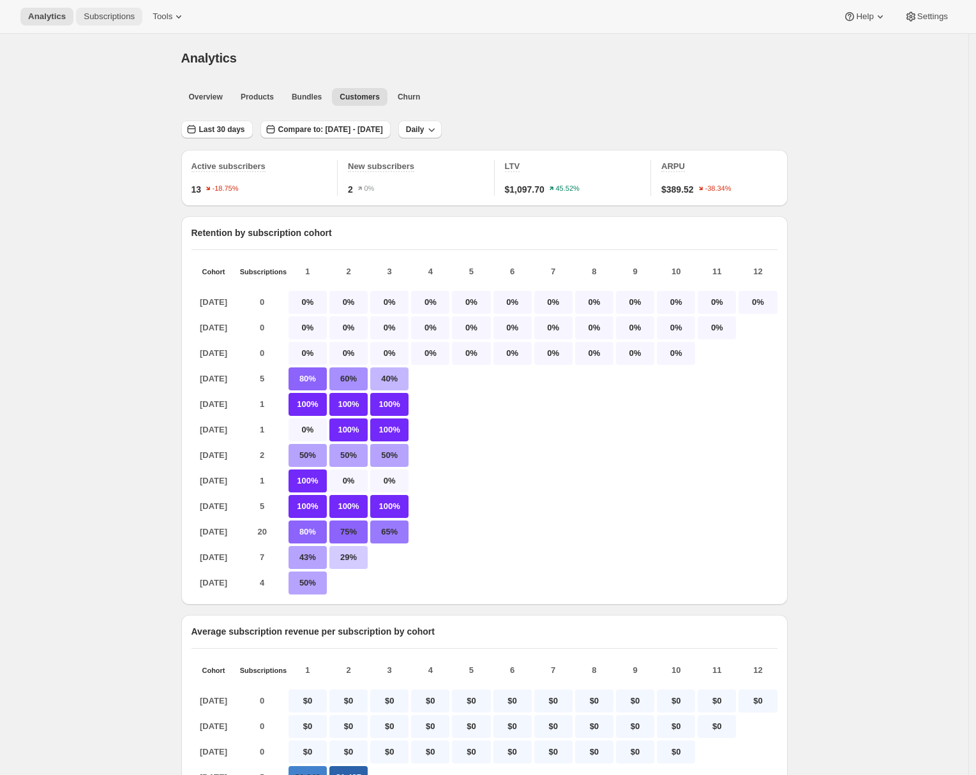
click at [102, 18] on span "Subscriptions" at bounding box center [109, 16] width 51 height 10
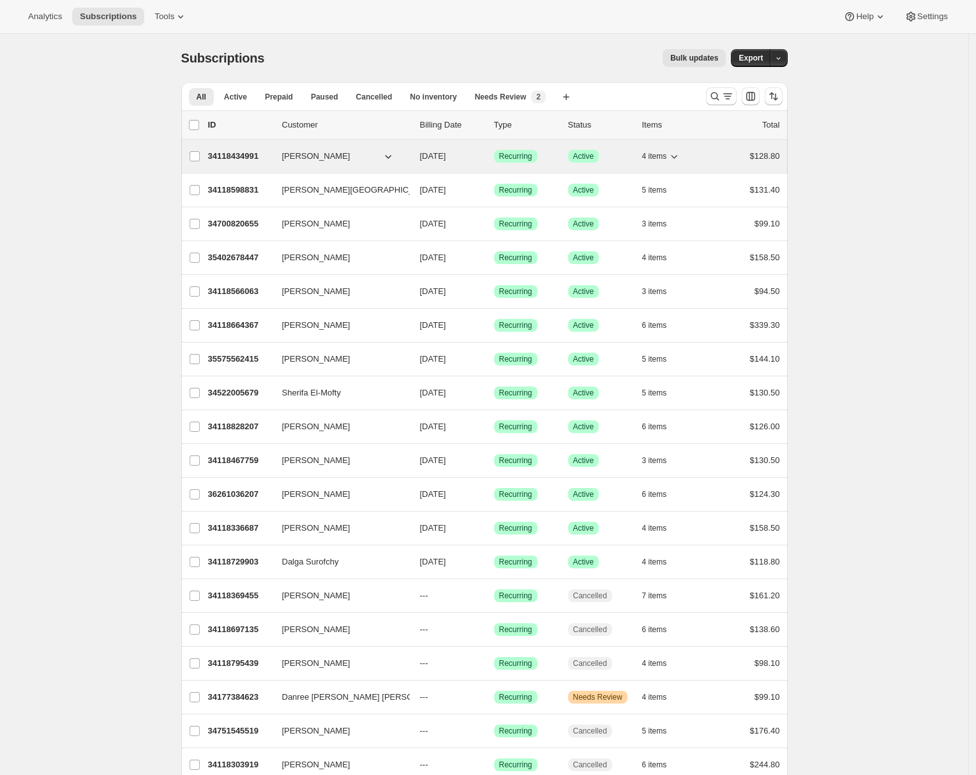
click at [244, 152] on p "34118434991" at bounding box center [240, 156] width 64 height 13
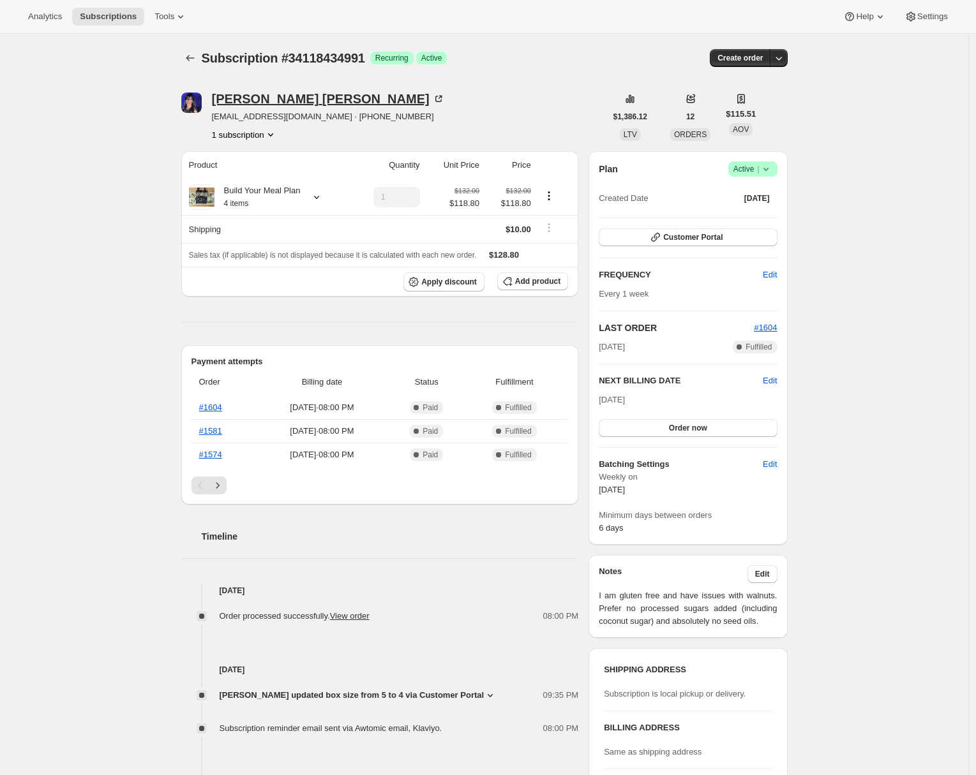
click at [241, 100] on div "Julie Carter" at bounding box center [328, 99] width 233 height 13
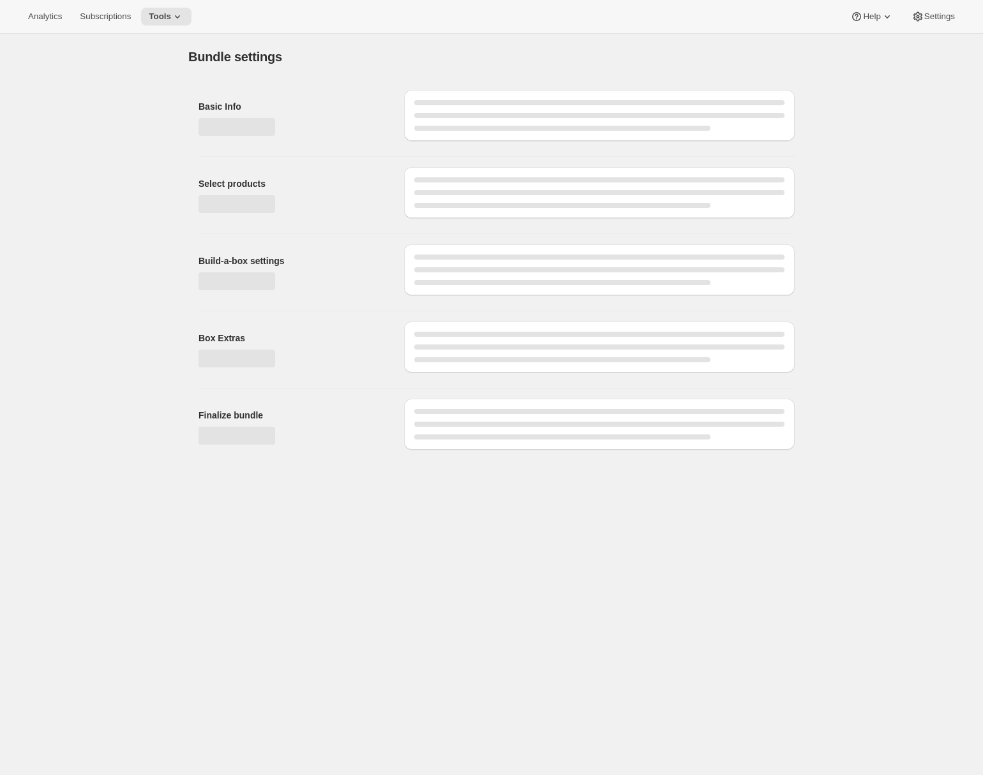
type input "Prêts pour l'école : Prépaiement d'un an (Âges 5-8)"
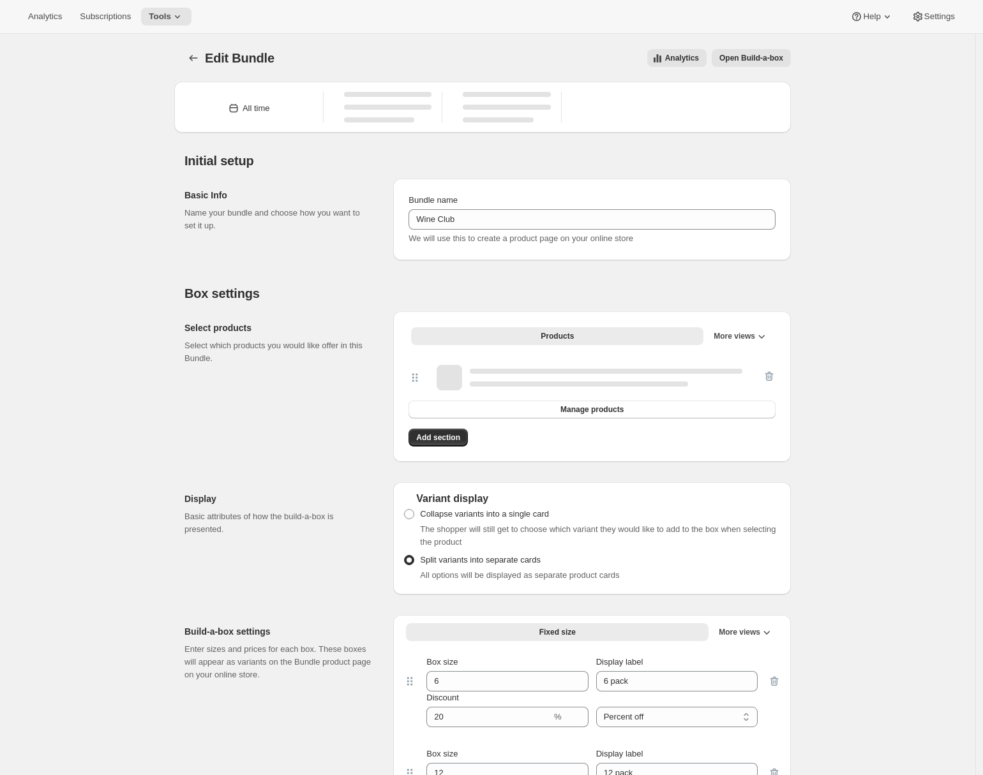
type input "Wine Club"
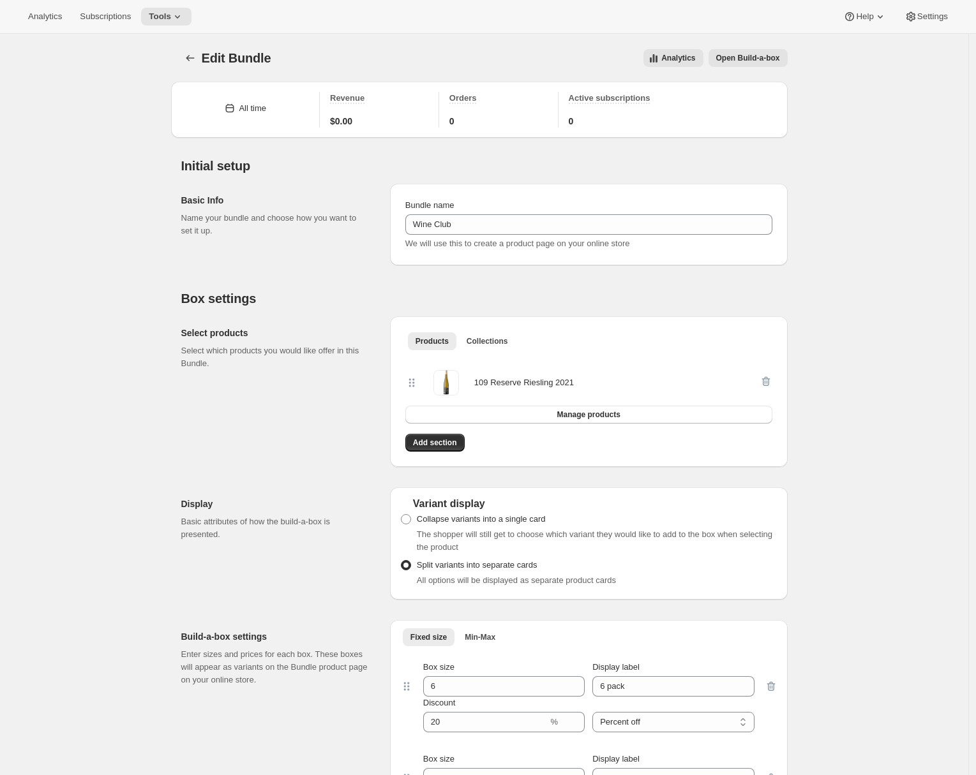
click at [739, 57] on span "Open Build-a-box" at bounding box center [748, 58] width 64 height 10
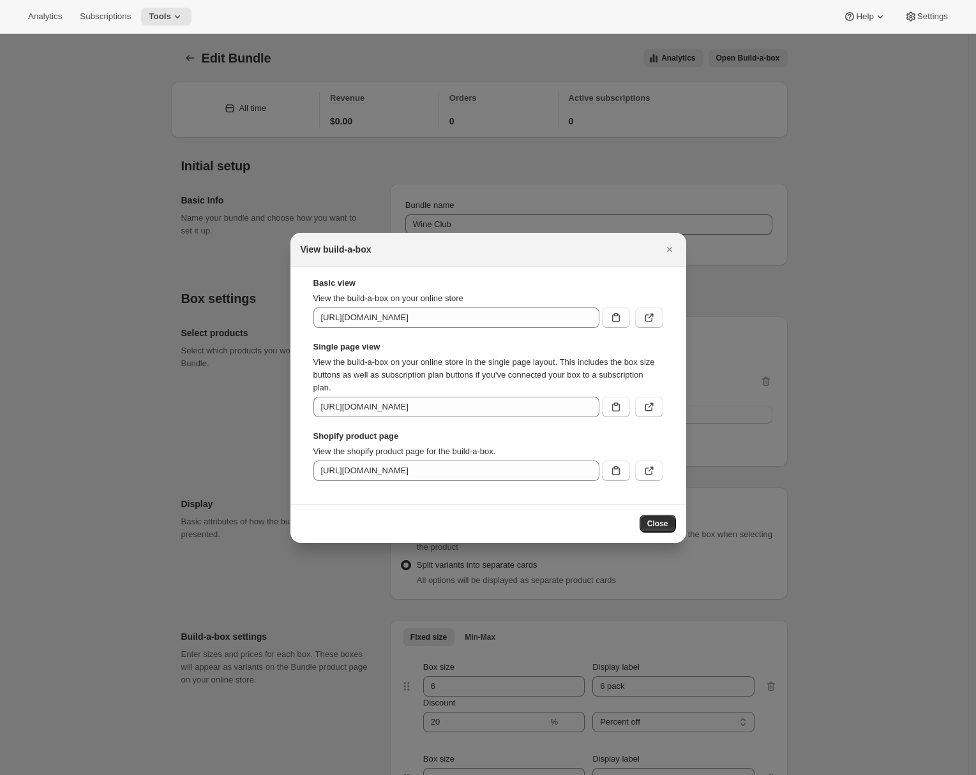
click at [645, 317] on icon ":r2v:" at bounding box center [649, 319] width 8 height 8
click at [671, 250] on icon "Close" at bounding box center [669, 249] width 13 height 13
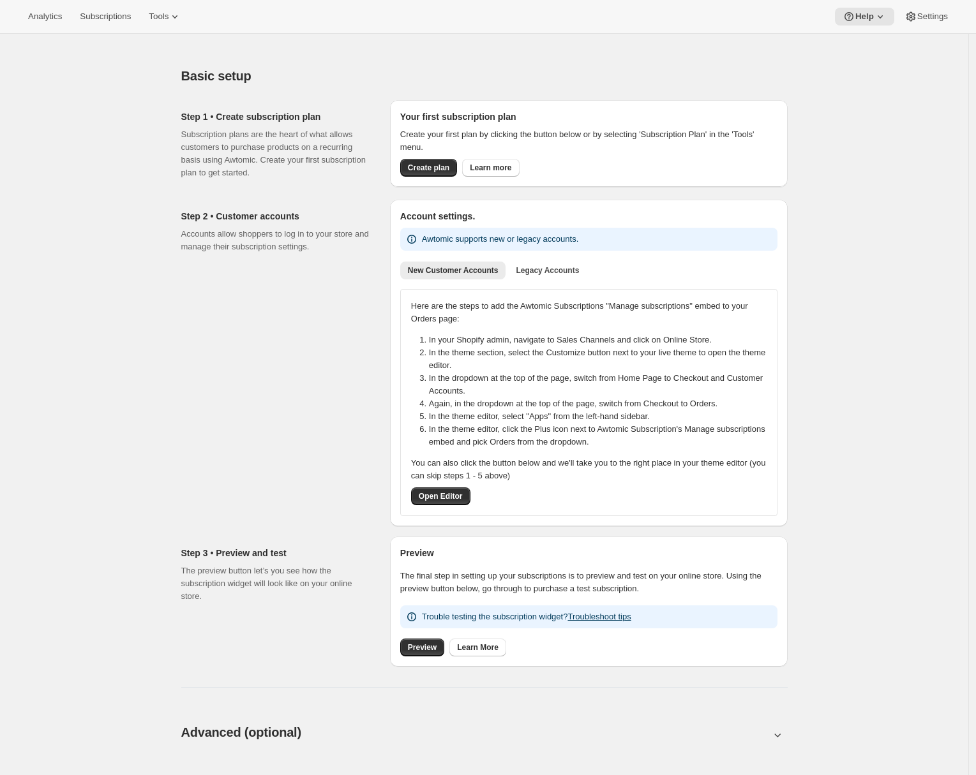
click at [173, 26] on div "Analytics Subscriptions Tools Help Settings" at bounding box center [488, 17] width 976 height 34
click at [177, 20] on icon at bounding box center [174, 16] width 13 height 13
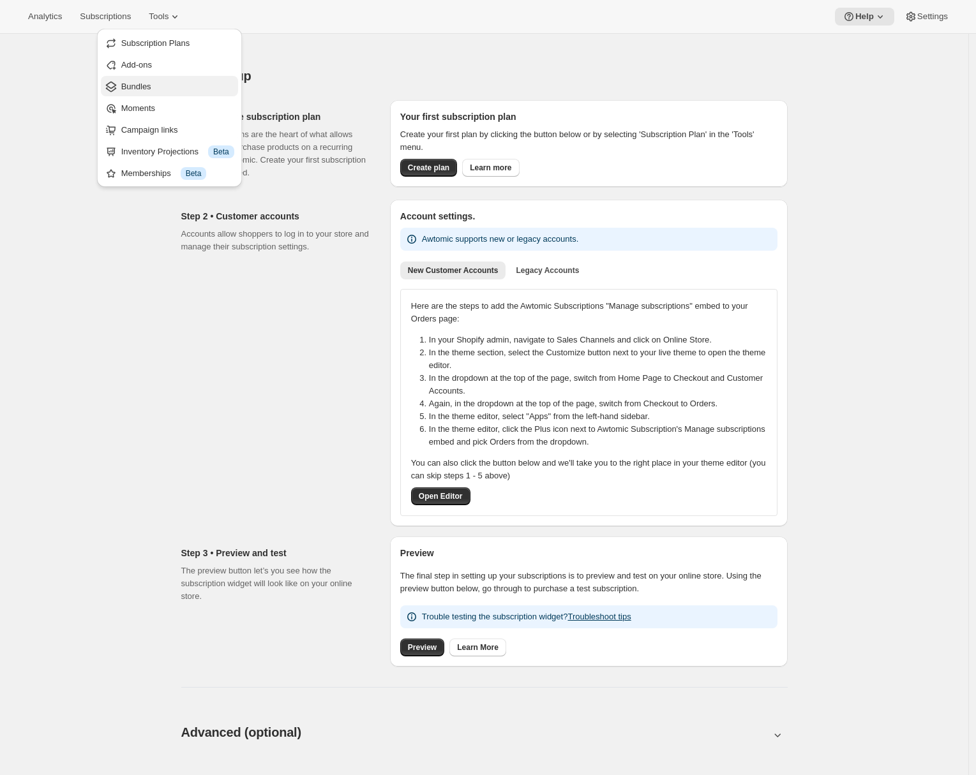
click at [167, 92] on span "Bundles" at bounding box center [177, 86] width 113 height 13
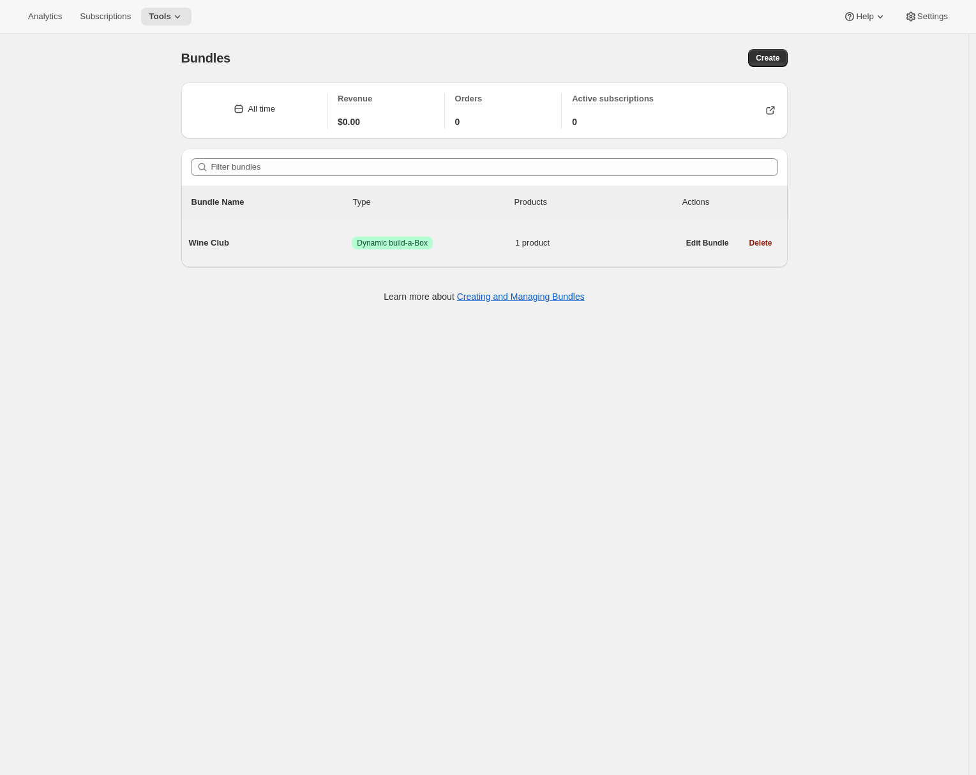
click at [296, 237] on span "Wine Club" at bounding box center [270, 243] width 163 height 13
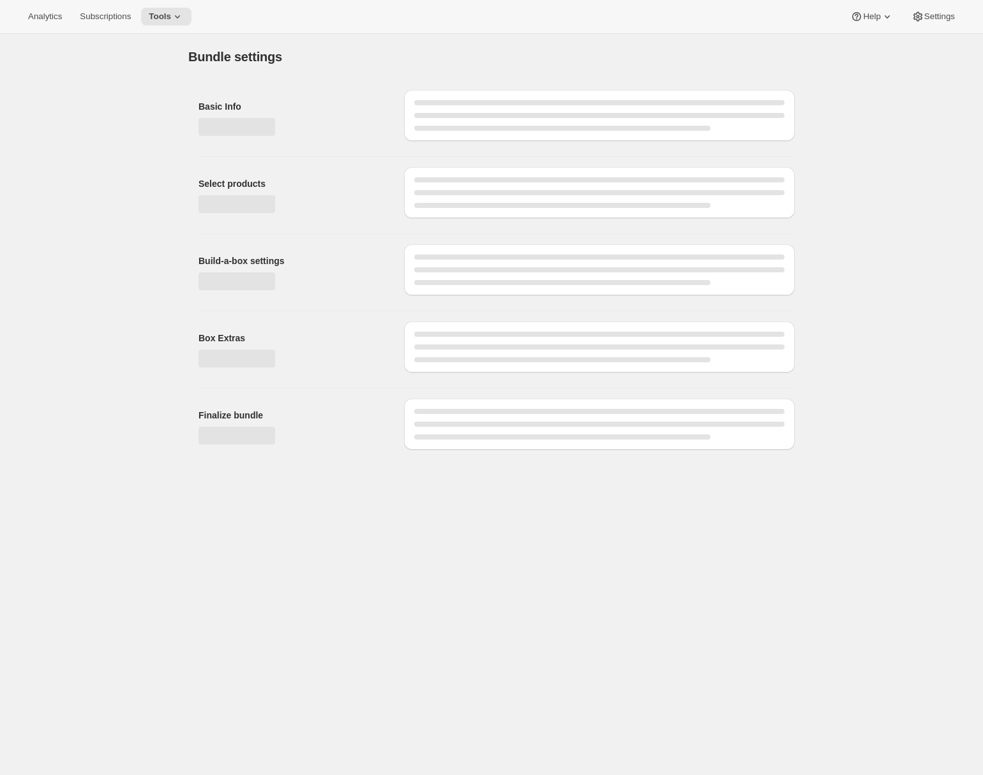
type input "Wine Club"
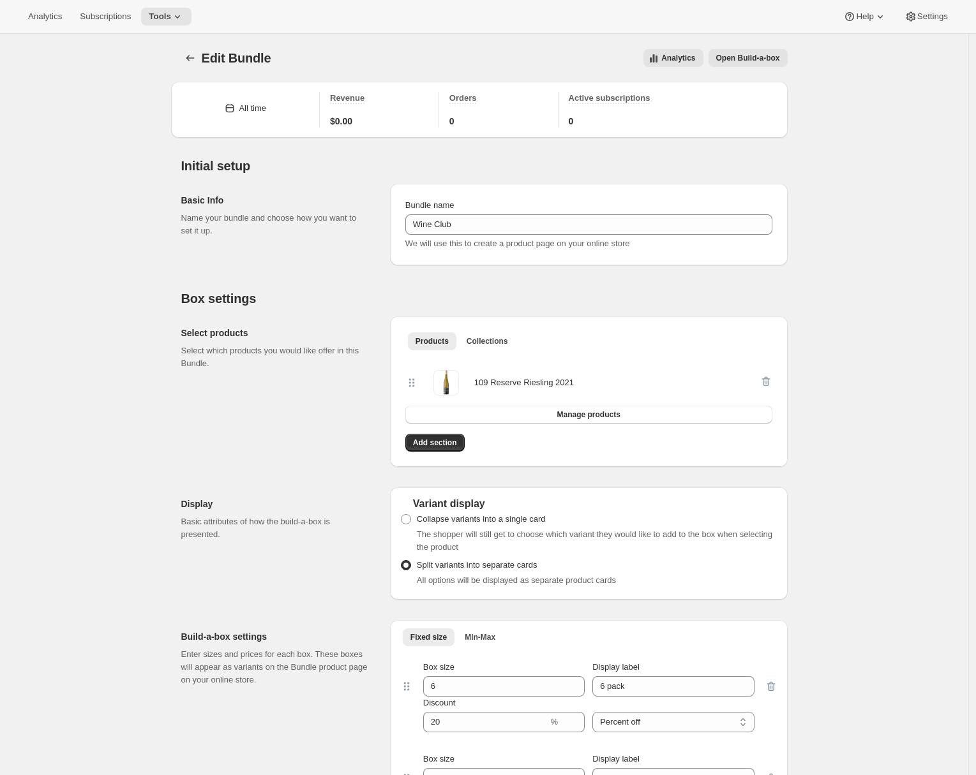
click at [736, 58] on span "Open Build-a-box" at bounding box center [748, 58] width 64 height 10
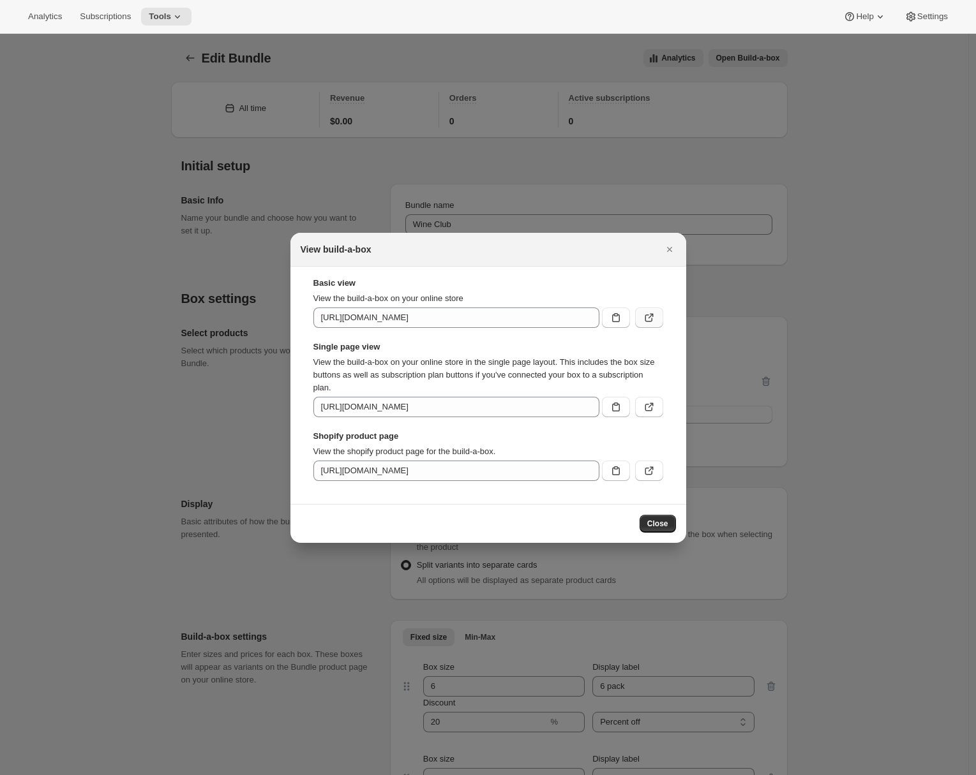
click at [651, 318] on icon ":r3v:" at bounding box center [649, 319] width 8 height 8
click at [655, 468] on icon ":r3v:" at bounding box center [649, 471] width 13 height 13
click at [646, 412] on icon ":r3v:" at bounding box center [649, 407] width 13 height 13
click at [664, 252] on icon "Close" at bounding box center [669, 249] width 13 height 13
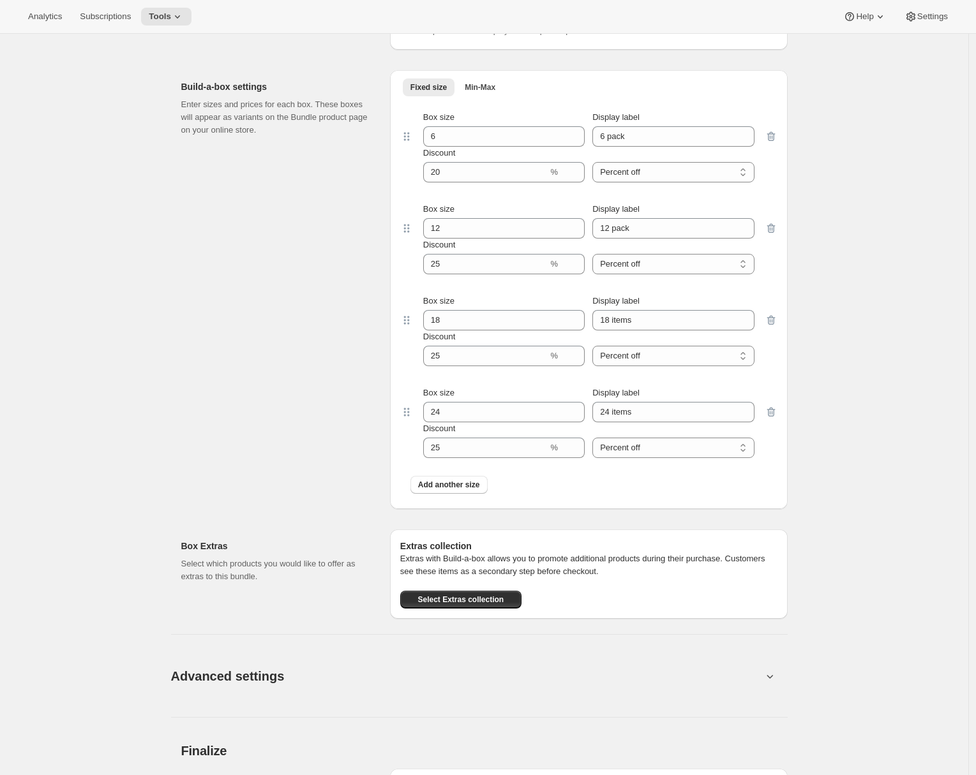
scroll to position [883, 0]
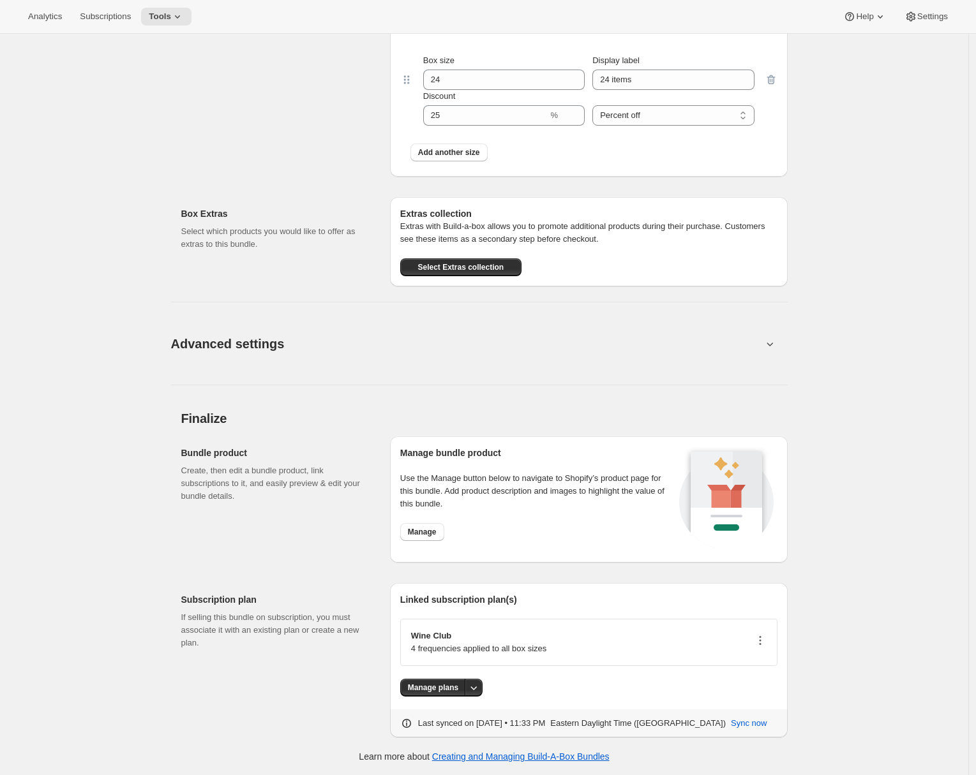
click at [760, 641] on icon "button" at bounding box center [760, 640] width 13 height 13
click at [755, 684] on span "Edit plan details" at bounding box center [742, 686] width 59 height 10
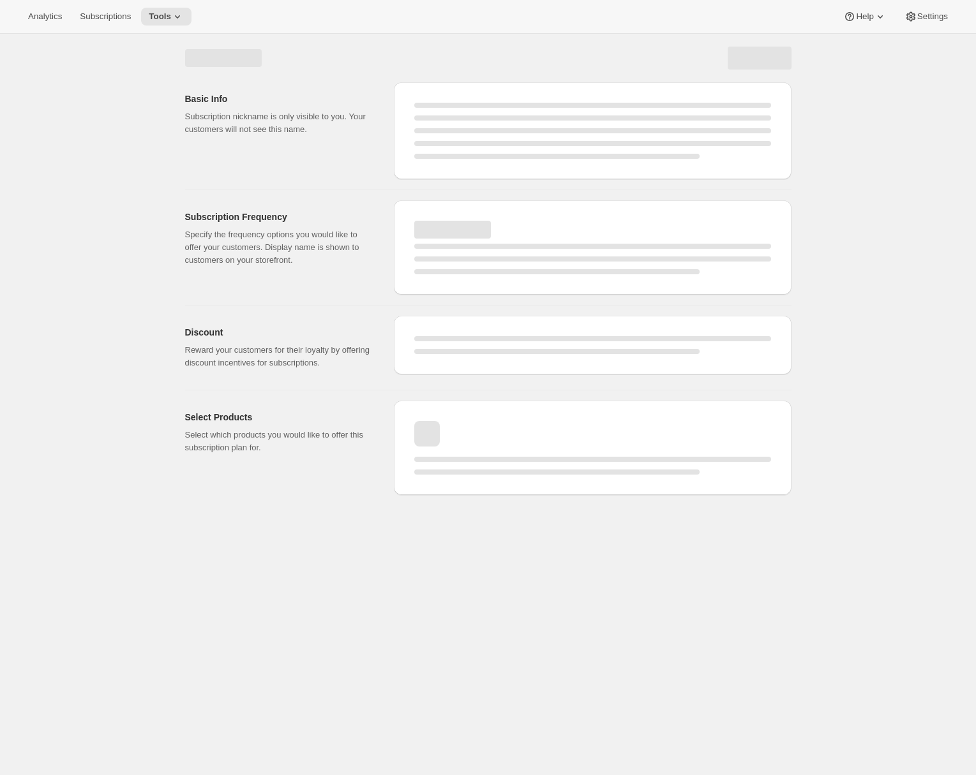
select select "WEEK"
select select "MONTH"
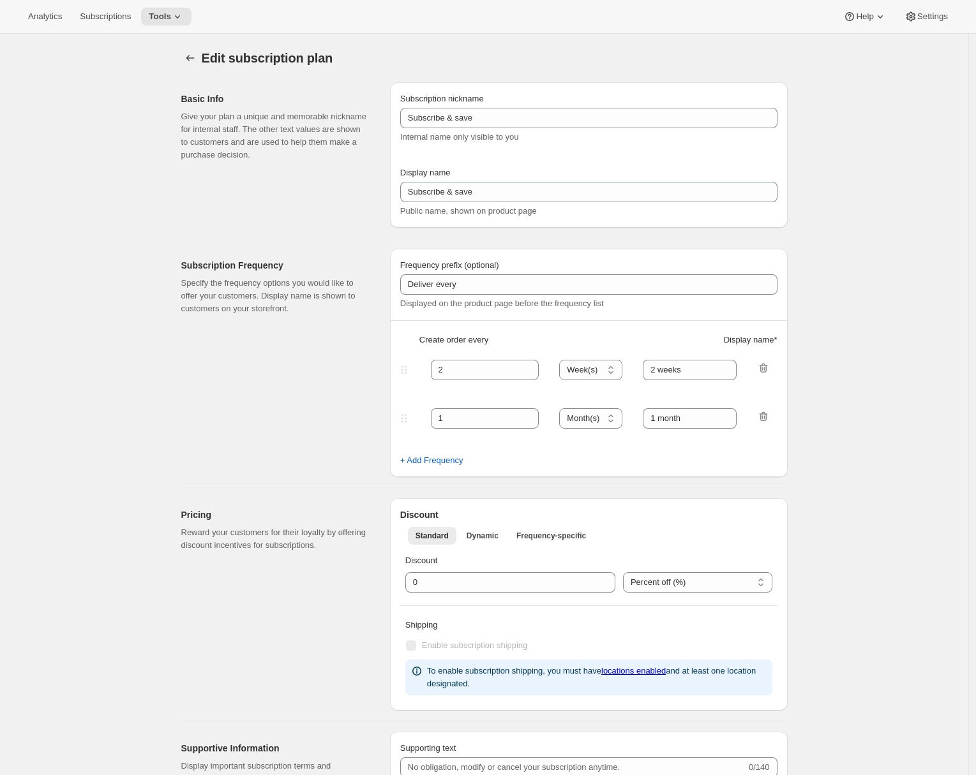
type input "Wine Club"
type input "3"
select select "MONTH"
type input "3 months"
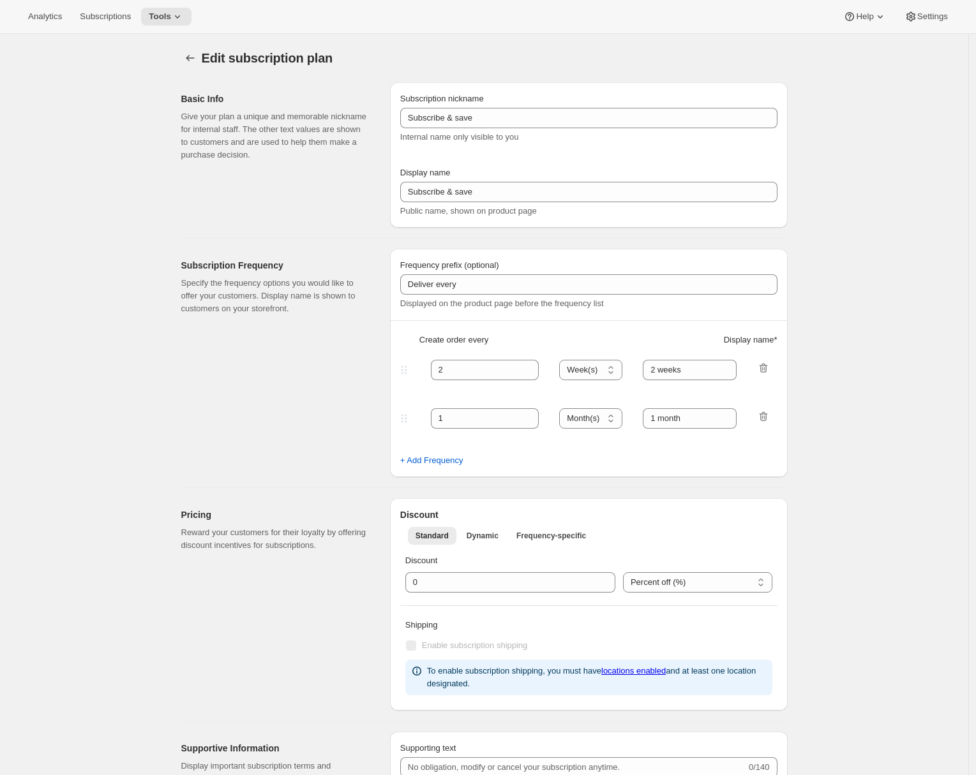
type input "4"
type input "4 months"
select select "MONTH"
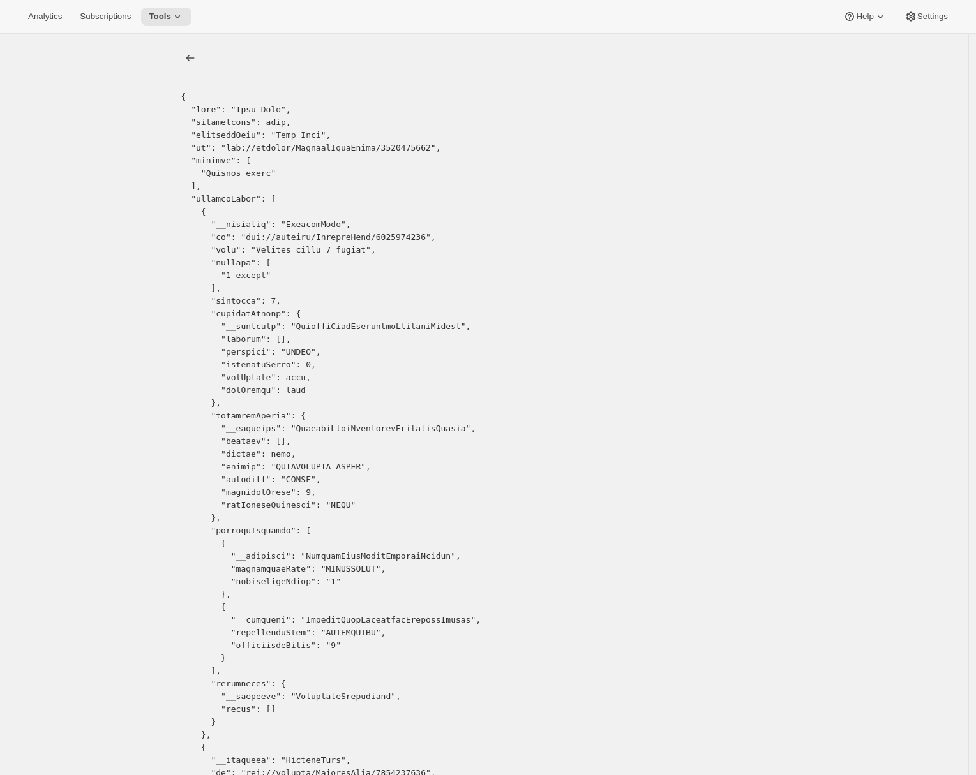
copy pre "9035022379"
click at [171, 17] on span "Tools" at bounding box center [160, 16] width 22 height 10
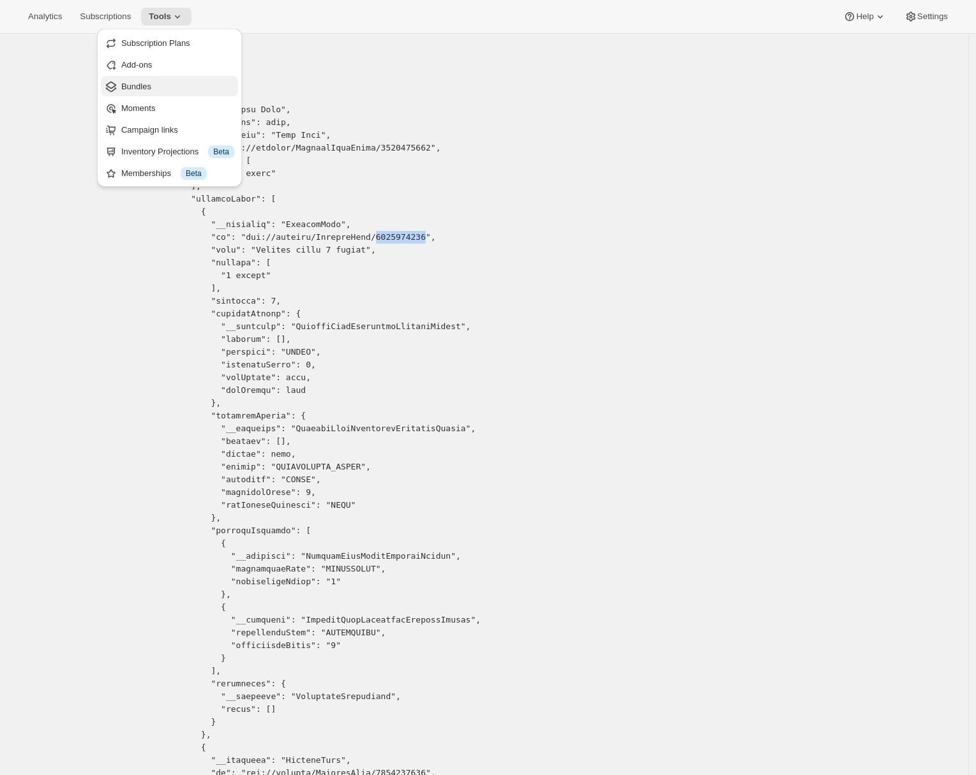
click at [158, 89] on span "Bundles" at bounding box center [177, 86] width 113 height 13
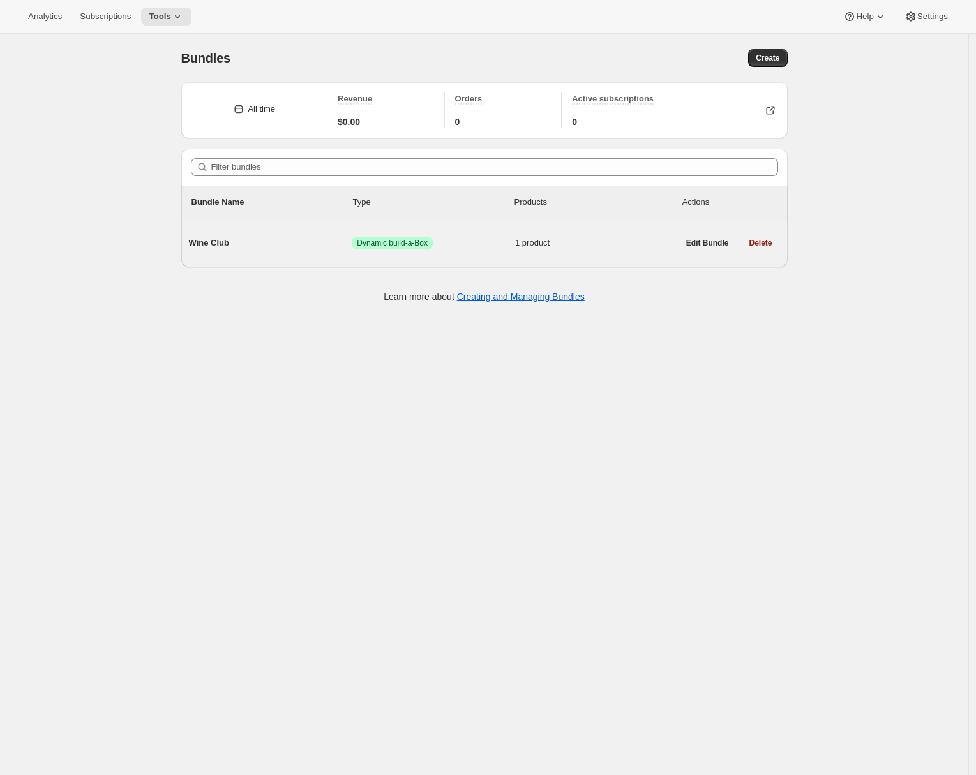
click at [294, 247] on span "Wine Club" at bounding box center [270, 243] width 163 height 13
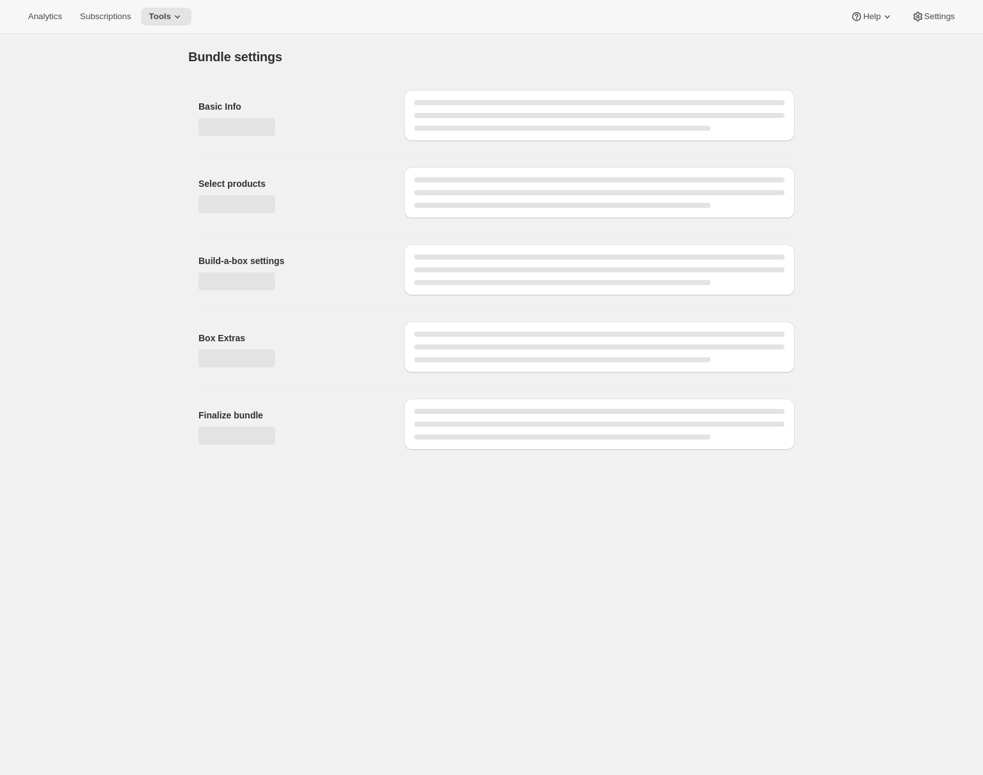
type input "Wine Club"
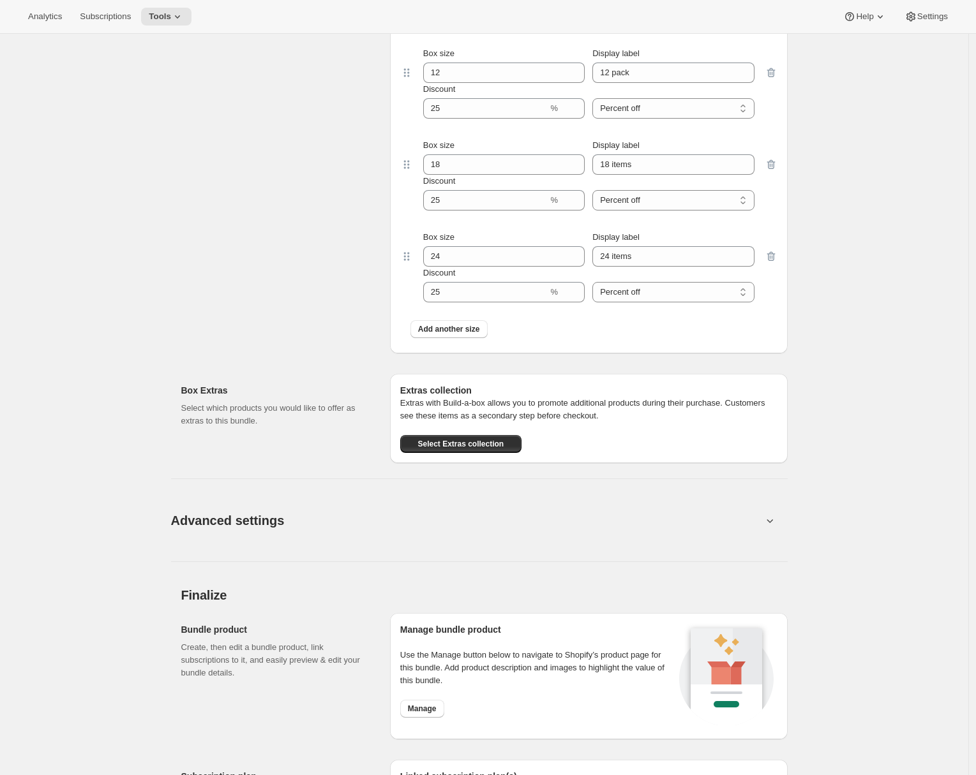
scroll to position [883, 0]
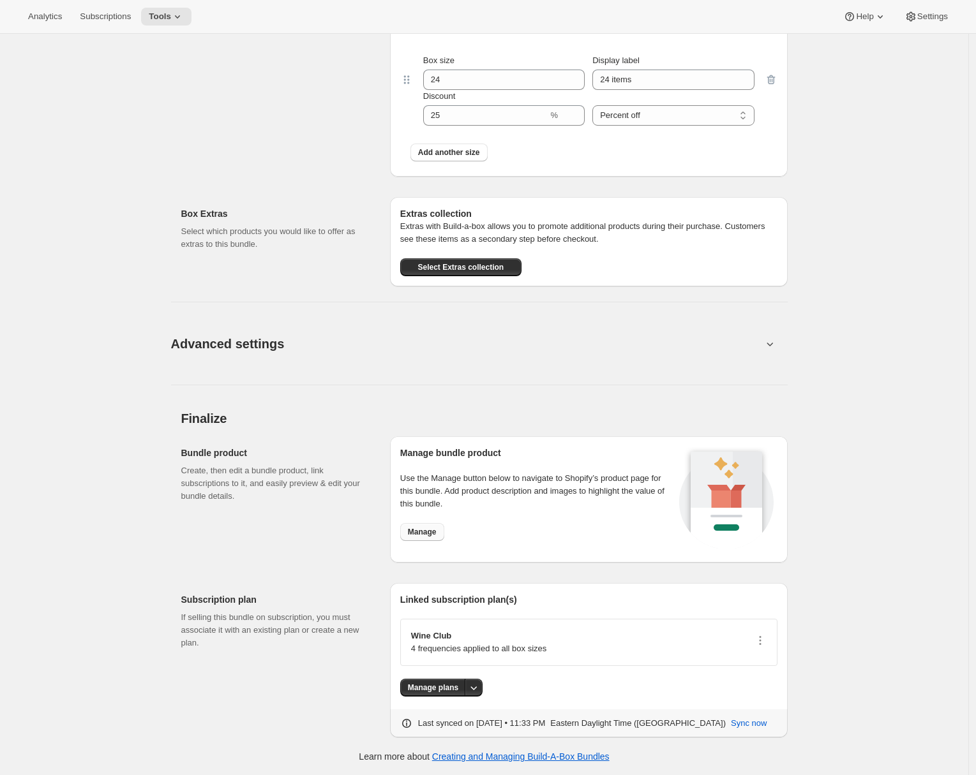
click at [428, 532] on span "Manage" at bounding box center [422, 532] width 29 height 10
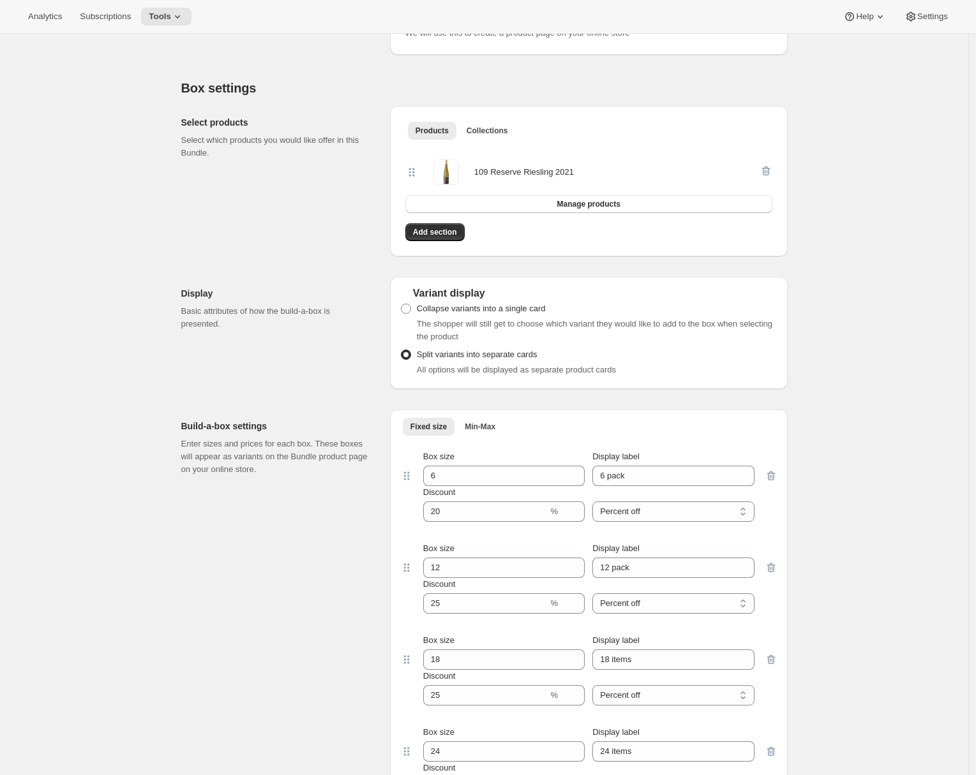
scroll to position [0, 0]
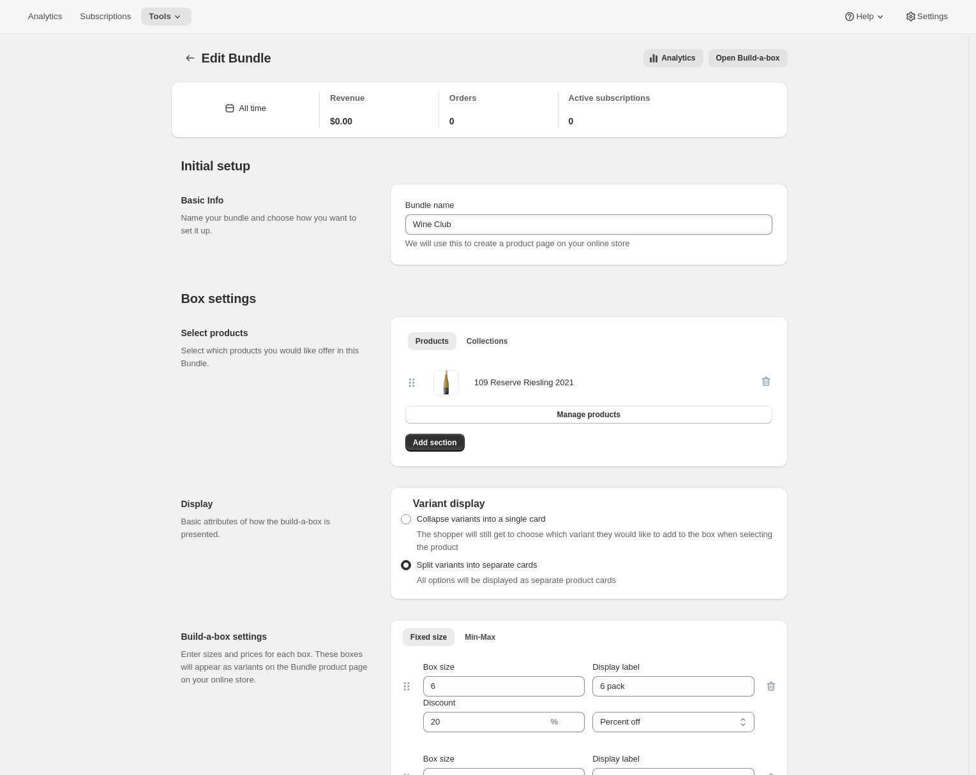
click at [731, 64] on button "Open Build-a-box" at bounding box center [747, 58] width 79 height 18
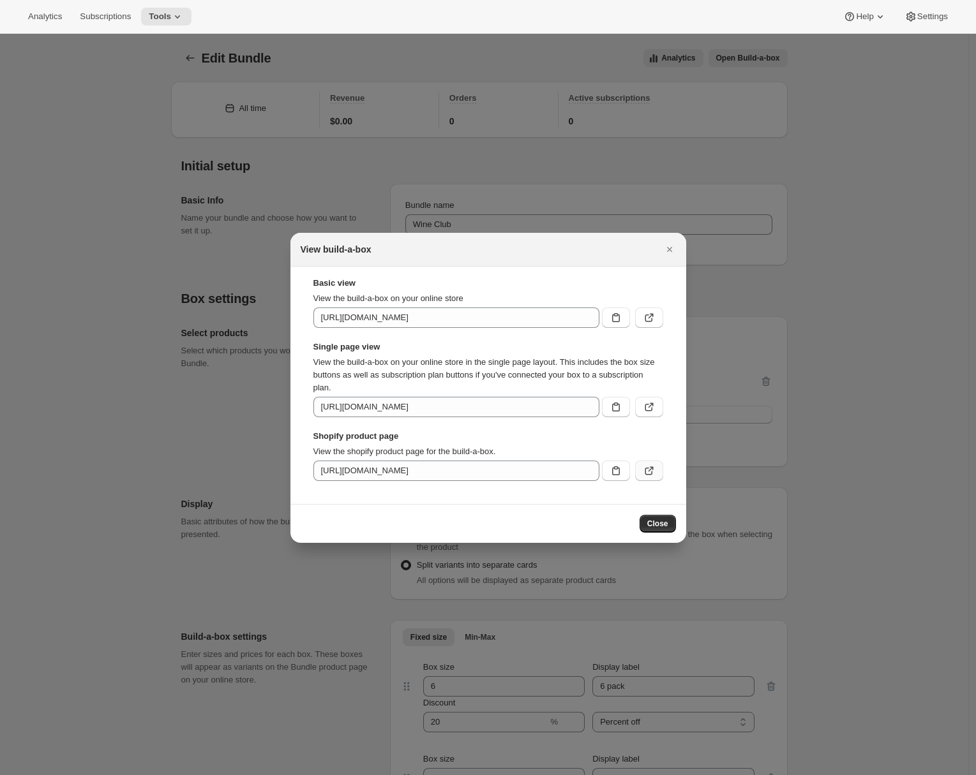
click at [645, 469] on icon ":r3b:" at bounding box center [649, 472] width 8 height 8
click at [669, 252] on icon "Close" at bounding box center [669, 249] width 13 height 13
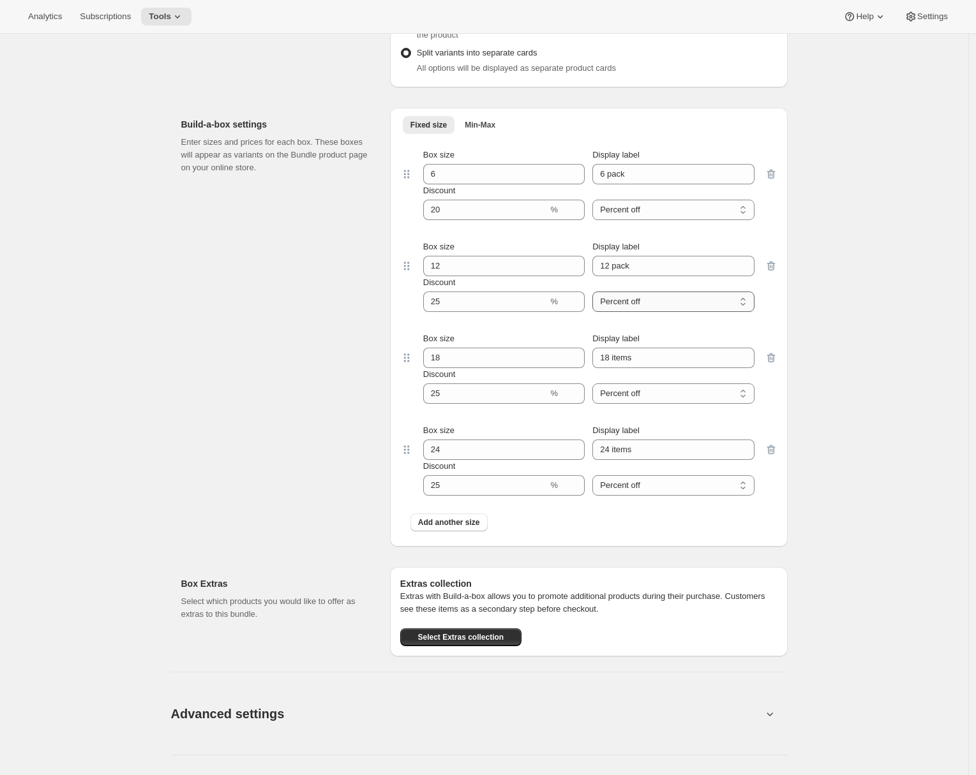
scroll to position [883, 0]
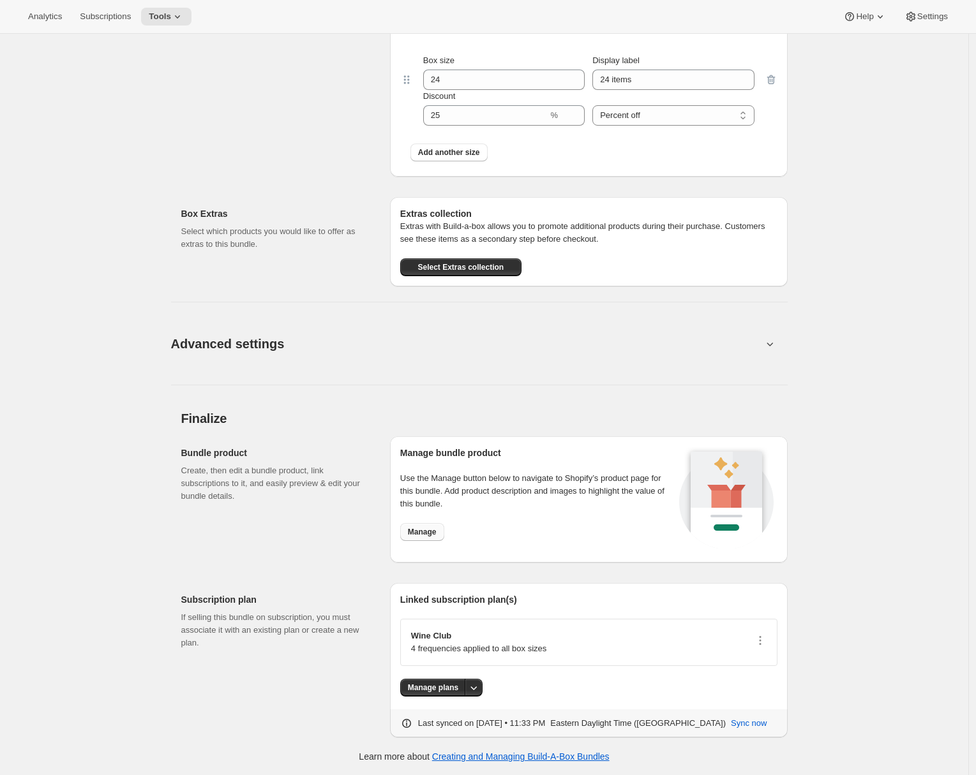
click at [437, 536] on span "Manage" at bounding box center [422, 532] width 29 height 10
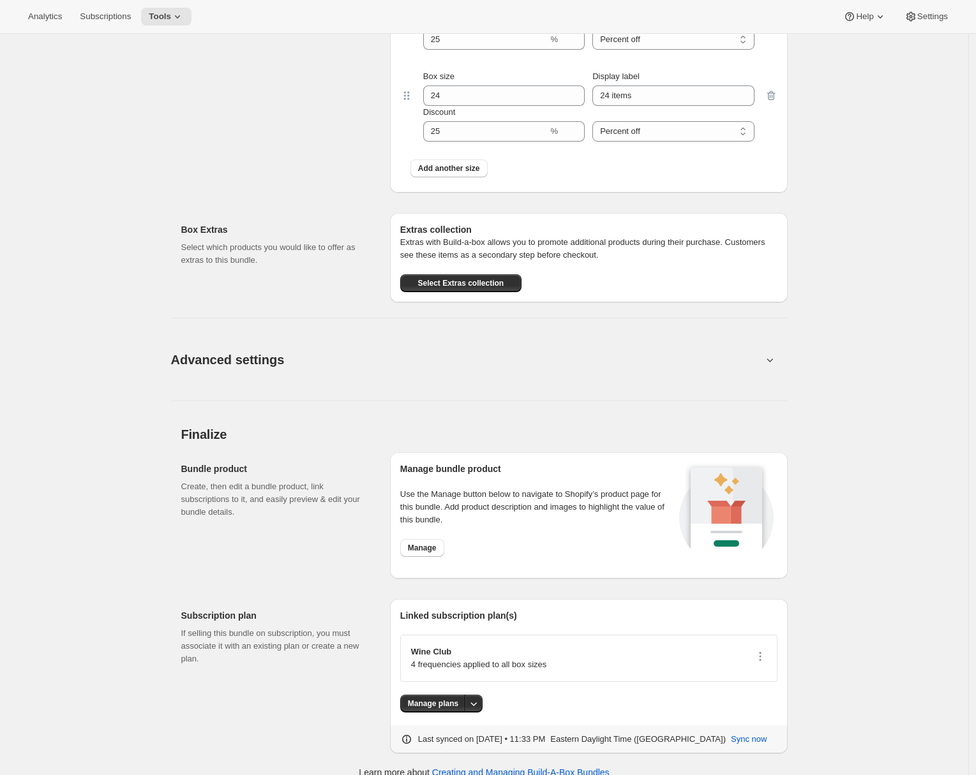
scroll to position [0, 0]
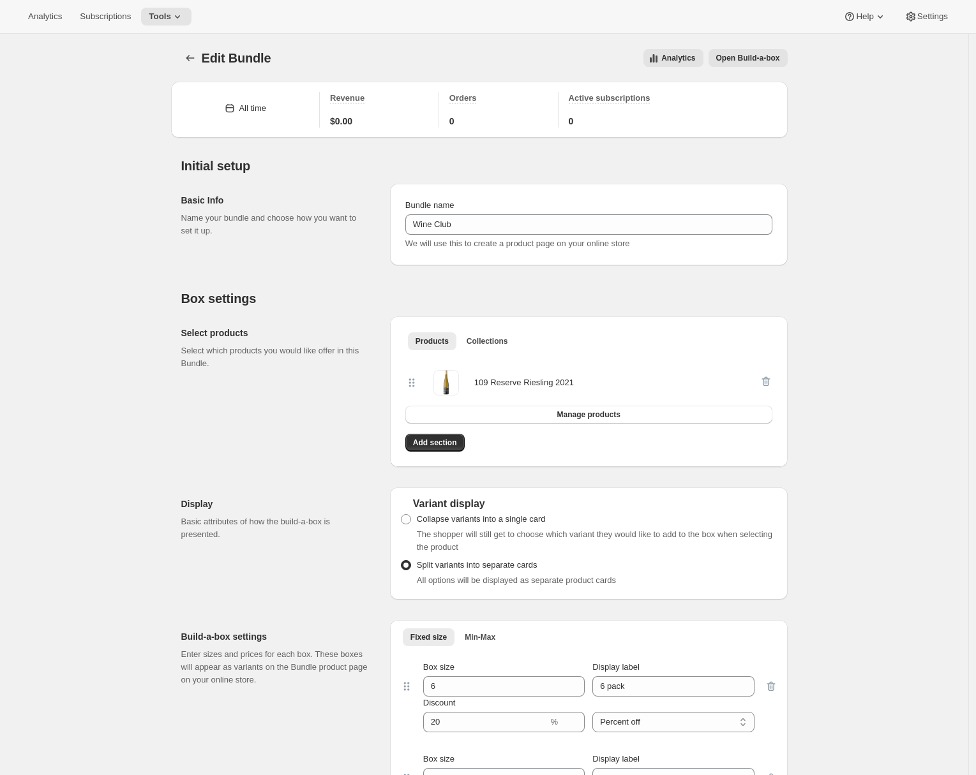
click at [745, 59] on span "Open Build-a-box" at bounding box center [748, 58] width 64 height 10
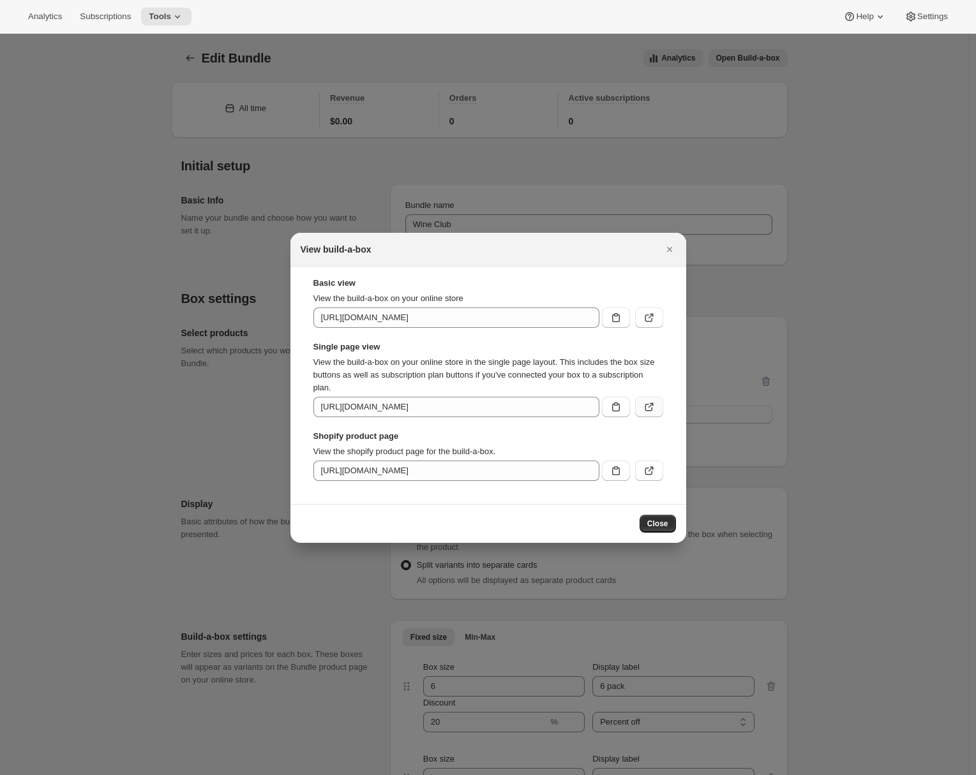
click at [648, 405] on icon ":r3b:" at bounding box center [649, 407] width 13 height 13
